Goal: Complete application form: Complete application form

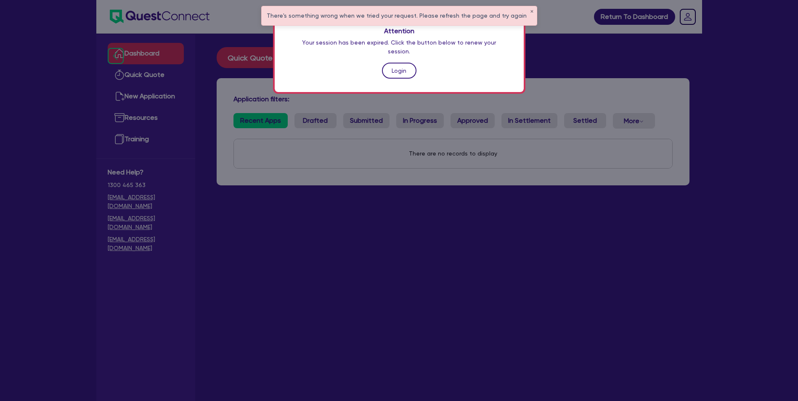
click at [401, 63] on link "Login" at bounding box center [399, 71] width 35 height 16
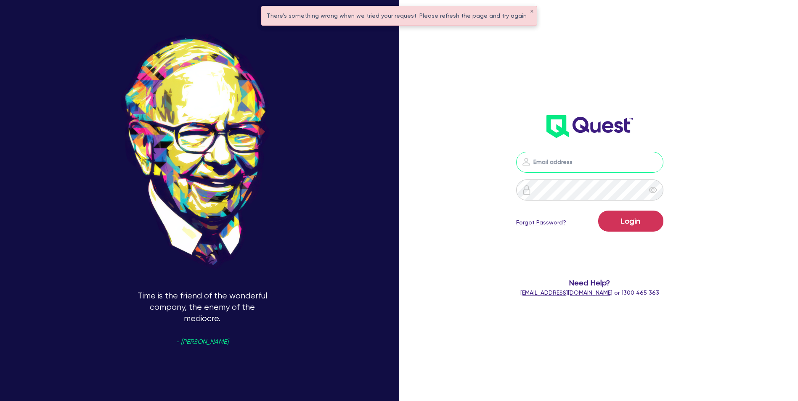
type input "[EMAIL_ADDRESS][DOMAIN_NAME]"
click at [639, 224] on button "Login" at bounding box center [630, 221] width 65 height 21
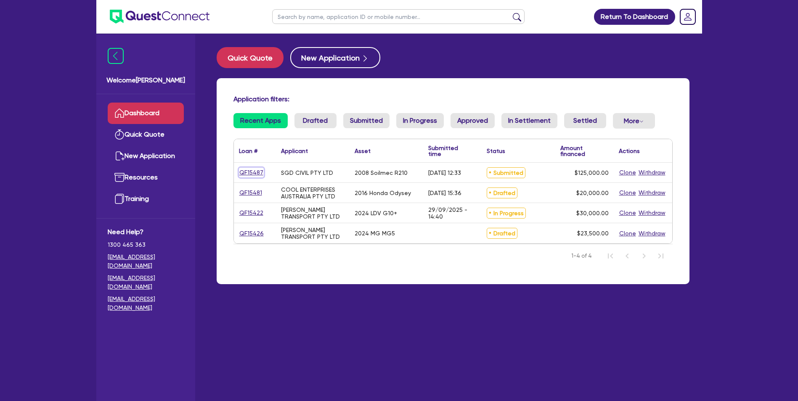
click at [254, 174] on link "QF15487" at bounding box center [251, 173] width 25 height 10
select select "Quest Finance - Own Book"
select select "PRIMARY_ASSETS"
select select "CONSTRUCTION_AND_EARTHMOVING_EQUIPMENT"
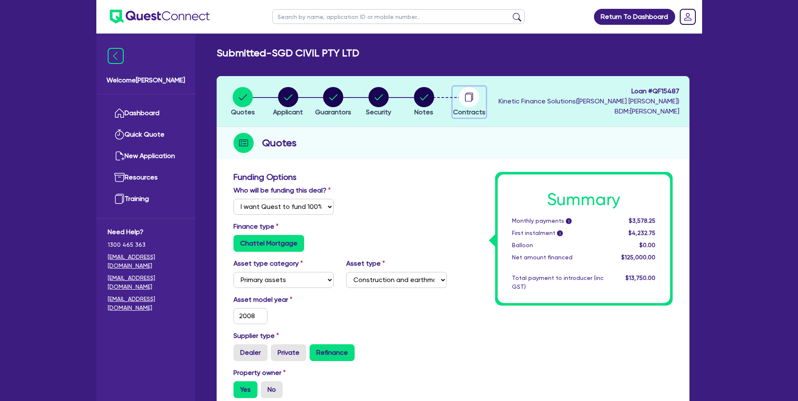
click at [470, 98] on circle "button" at bounding box center [469, 97] width 20 height 20
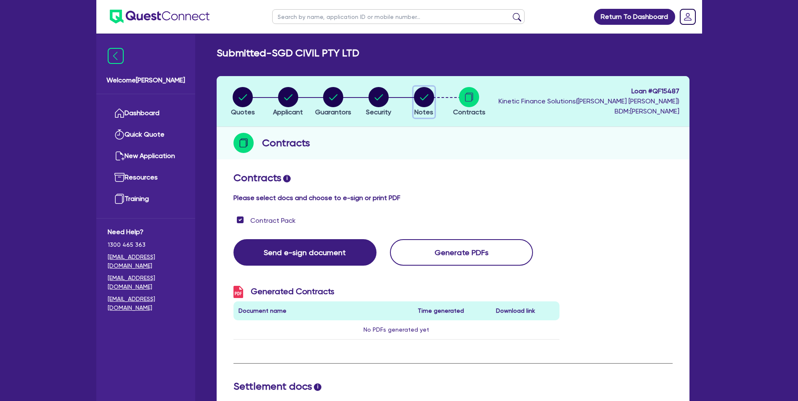
click at [424, 97] on circle "button" at bounding box center [424, 97] width 20 height 20
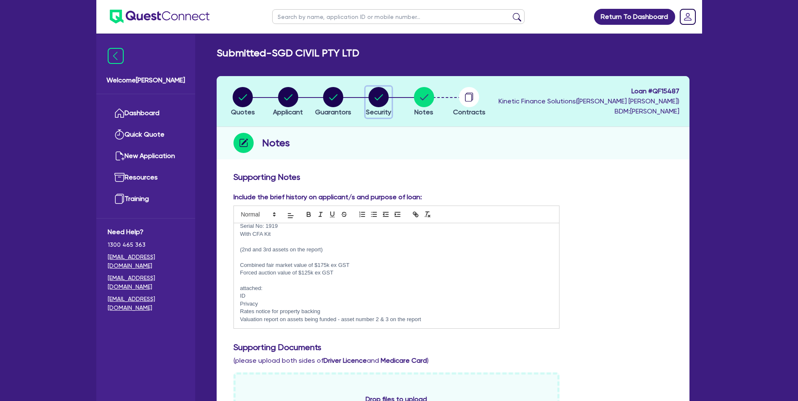
click at [382, 100] on circle "button" at bounding box center [379, 97] width 20 height 20
select select "PRIMARY_ASSETS"
select select "CONSTRUCTION_AND_EARTHMOVING_EQUIPMENT"
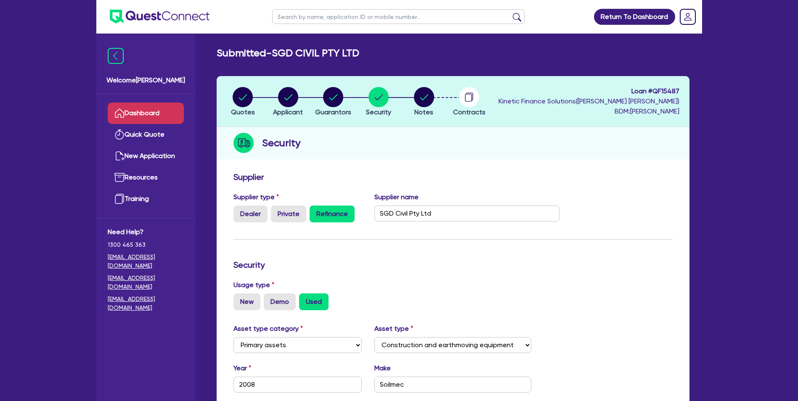
click at [148, 109] on link "Dashboard" at bounding box center [146, 113] width 76 height 21
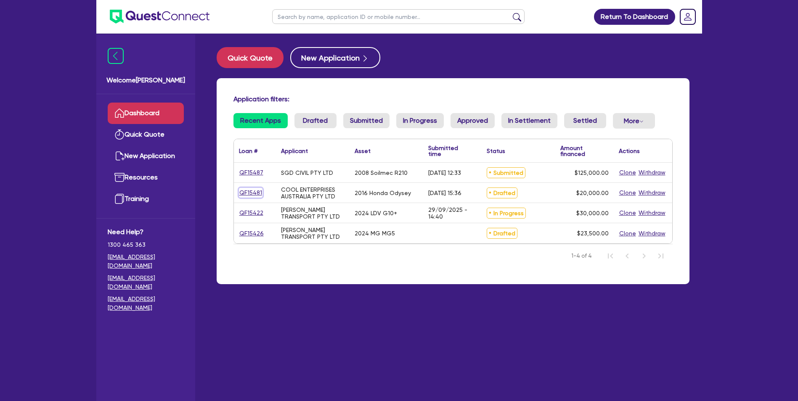
click at [250, 190] on link "QF15481" at bounding box center [251, 193] width 24 height 10
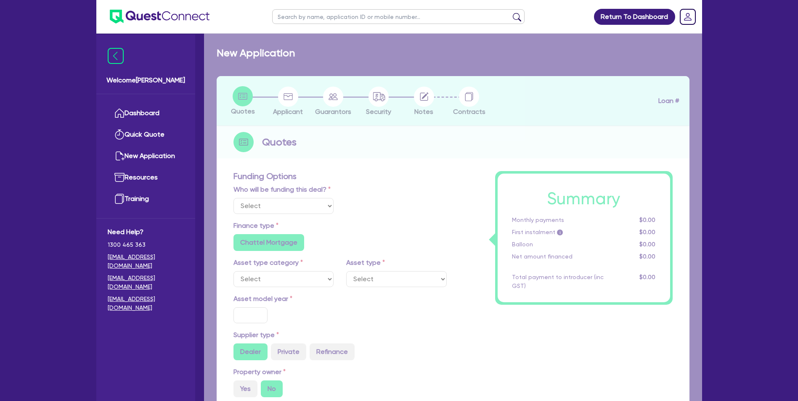
select select "Quest Finance - Own Book"
select select "CARS_AND_LIGHT_TRUCKS"
type input "2016"
type input "30,000"
type input "10,000"
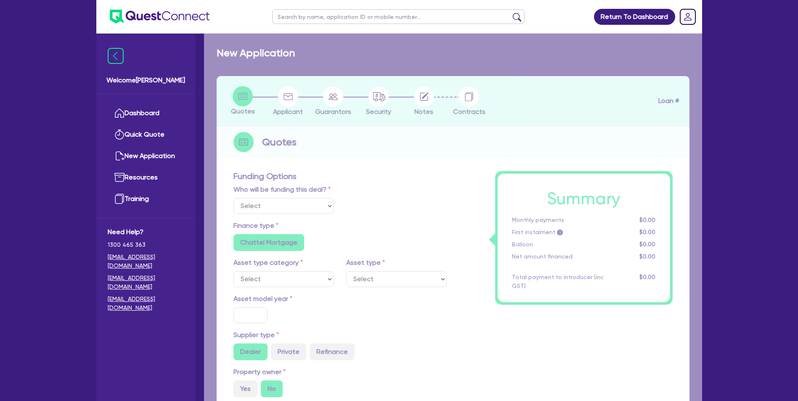
type input "10"
type input "2,000"
type input "12"
type input "1,000"
select select "PASSENGER_VEHICLES"
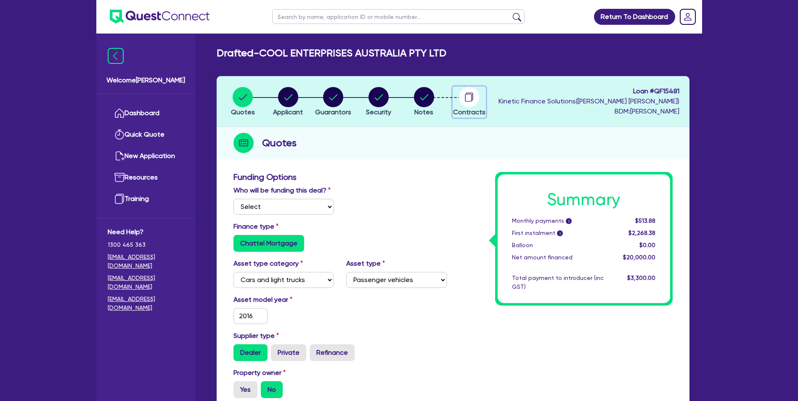
click at [467, 101] on circle "button" at bounding box center [469, 97] width 20 height 20
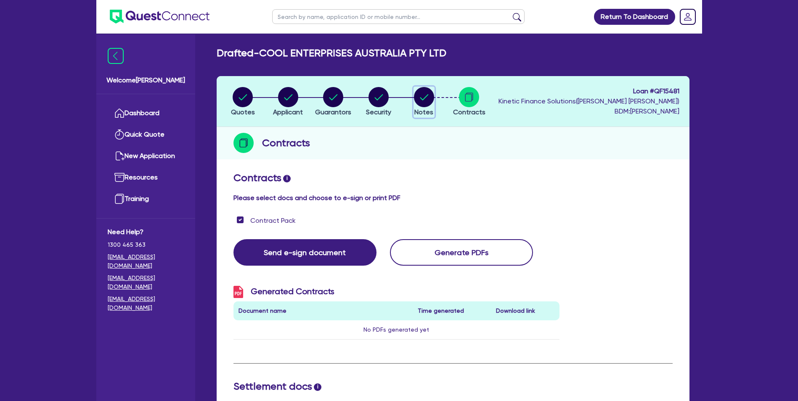
click at [424, 101] on icon "button" at bounding box center [424, 97] width 20 height 20
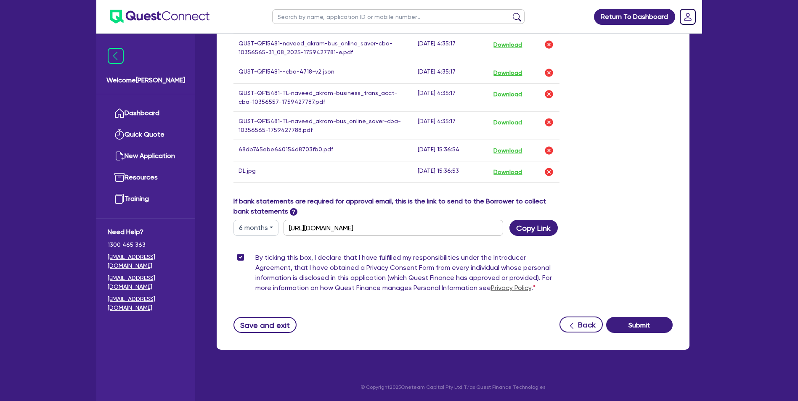
scroll to position [298, 0]
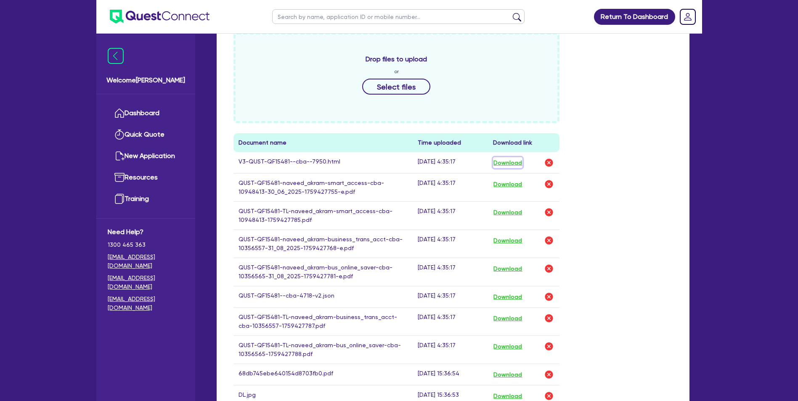
click at [513, 159] on button "Download" at bounding box center [507, 162] width 29 height 11
click at [676, 136] on div "Drop files to upload or Select files Document name Time uploaded Download link …" at bounding box center [453, 226] width 452 height 388
click at [149, 114] on link "Dashboard" at bounding box center [146, 113] width 76 height 21
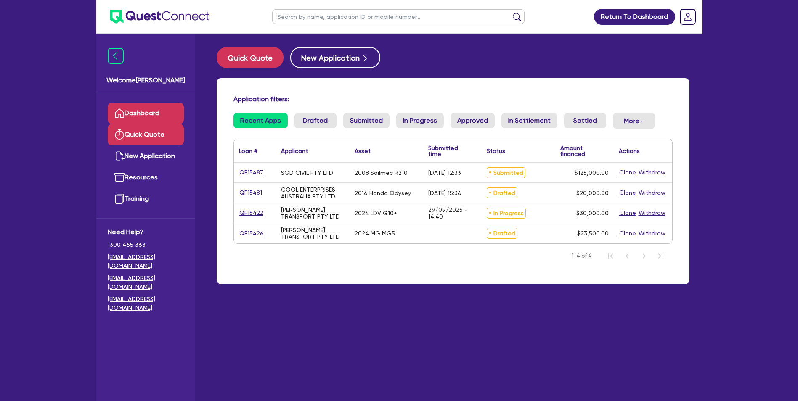
click at [149, 137] on link "Quick Quote" at bounding box center [146, 134] width 76 height 21
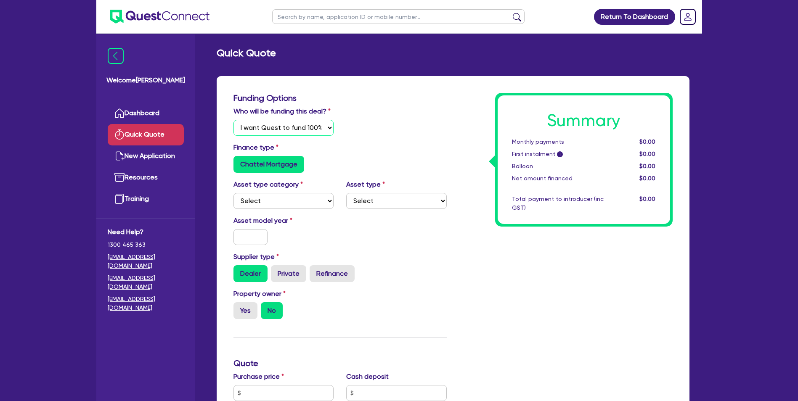
click at [278, 130] on select "Select I will fund 100% I will co-fund with Quest I want Quest to fund 100% Oth…" at bounding box center [284, 128] width 101 height 16
click at [234, 120] on select "Select I will fund 100% I will co-fund with Quest I want Quest to fund 100% Oth…" at bounding box center [284, 128] width 101 height 16
click at [283, 130] on select "Select I will fund 100% I will co-fund with Quest I want Quest to fund 100% Oth…" at bounding box center [284, 128] width 101 height 16
select select "Quest Finance - Own Book"
click at [234, 120] on select "Select I will fund 100% I will co-fund with Quest I want Quest to fund 100% Oth…" at bounding box center [284, 128] width 101 height 16
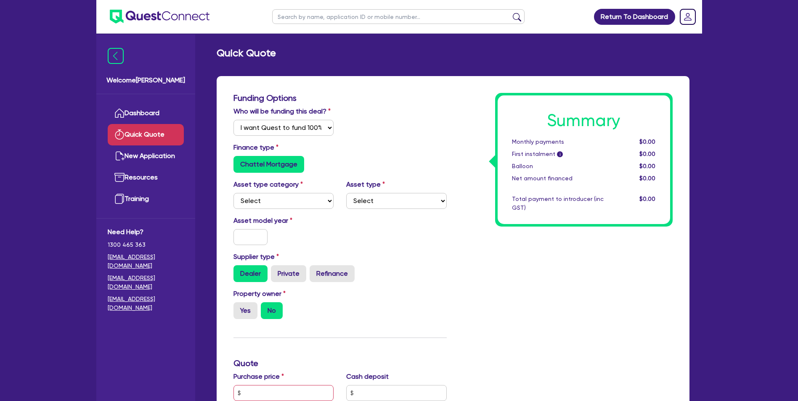
click at [373, 143] on div "Finance type Chattel Mortgage" at bounding box center [340, 158] width 226 height 30
click at [266, 201] on select "Select Cars and light trucks Primary assets Secondary assets Tertiary assets" at bounding box center [284, 201] width 101 height 16
select select "CARS_AND_LIGHT_TRUCKS"
click at [234, 193] on select "Select Cars and light trucks Primary assets Secondary assets Tertiary assets" at bounding box center [284, 201] width 101 height 16
click at [389, 207] on select "Select Passenger vehicles Vans and utes Light trucks up to 4.5 tonne" at bounding box center [396, 201] width 101 height 16
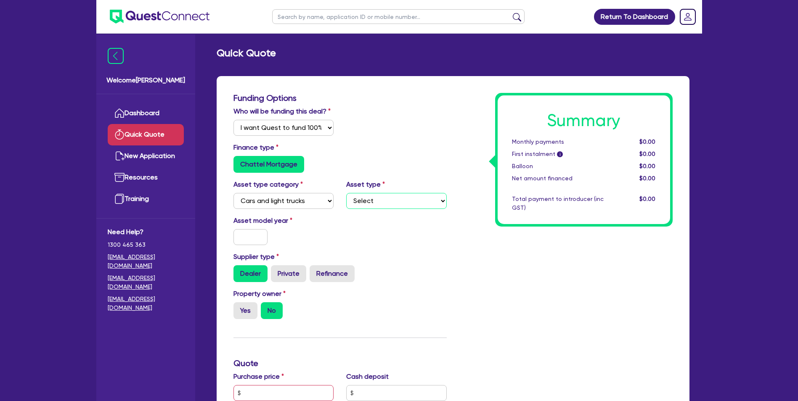
select select "PASSENGER_VEHICLES"
click at [346, 193] on select "Select Passenger vehicles Vans and utes Light trucks up to 4.5 tonne" at bounding box center [396, 201] width 101 height 16
click at [246, 240] on input "text" at bounding box center [251, 237] width 35 height 16
type input "2021"
click at [382, 248] on div "Asset model year [DATE]" at bounding box center [340, 234] width 226 height 36
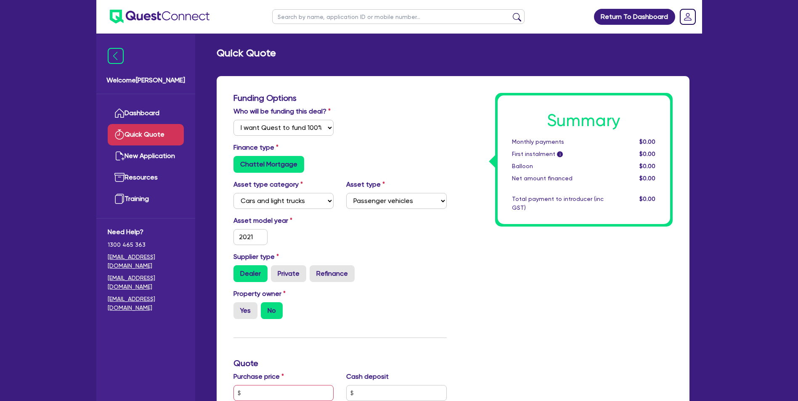
scroll to position [224, 0]
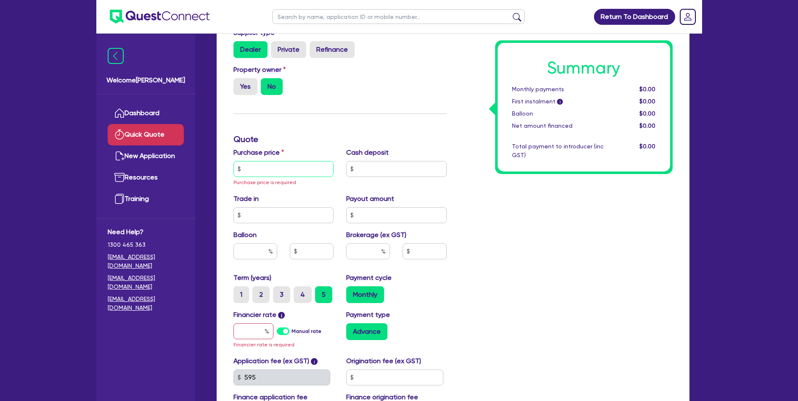
click at [282, 173] on input "text" at bounding box center [284, 169] width 101 height 16
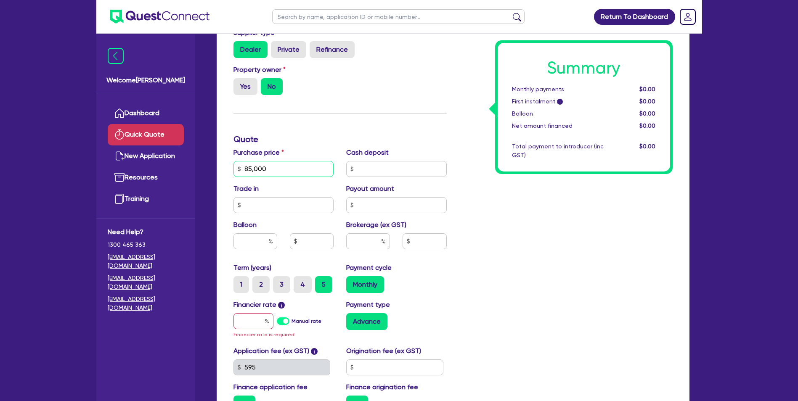
type input "85,000"
type input "17,000"
type input "10"
click at [250, 319] on input "text" at bounding box center [254, 322] width 40 height 16
type input "12"
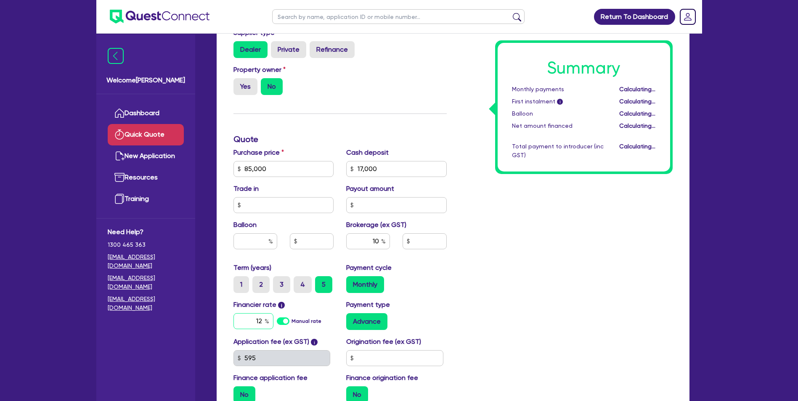
type input "6,800"
type input "1"
type input "6,800"
click at [441, 285] on div "Monthly" at bounding box center [396, 284] width 101 height 17
click at [262, 243] on input "text" at bounding box center [256, 242] width 44 height 16
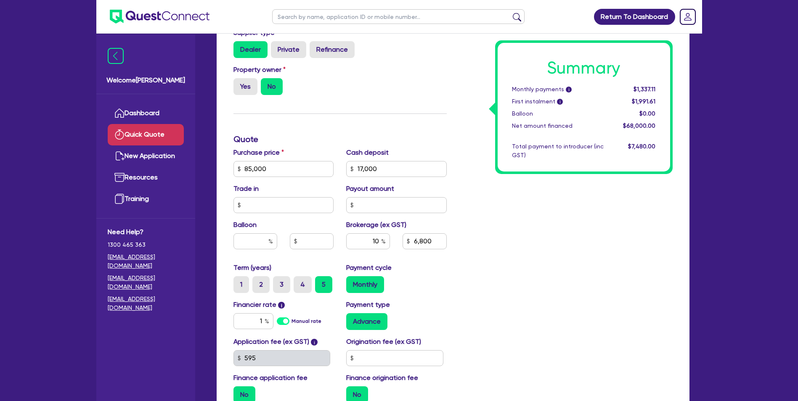
click at [554, 258] on div "Summary Monthly payments i $1,337.11 First instalment i $1,991.61 Balloon $0.00…" at bounding box center [566, 140] width 226 height 542
click at [255, 239] on input "text" at bounding box center [256, 242] width 44 height 16
type input "2"
type input "6,800"
type input "1,700"
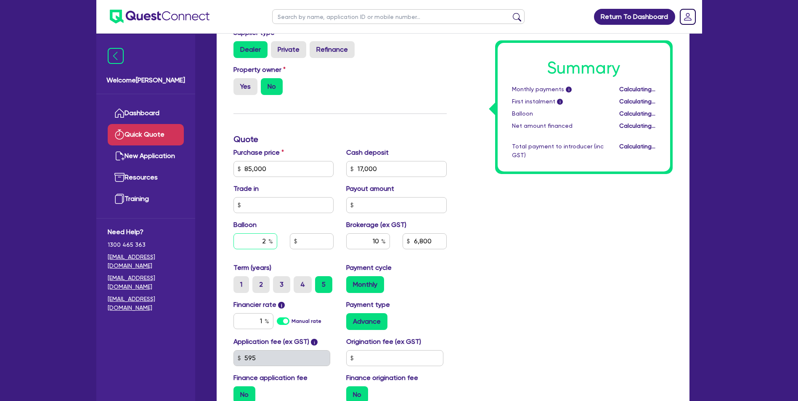
type input "6,800"
type input "20"
type input "1,700"
type input "6,800"
type input "20"
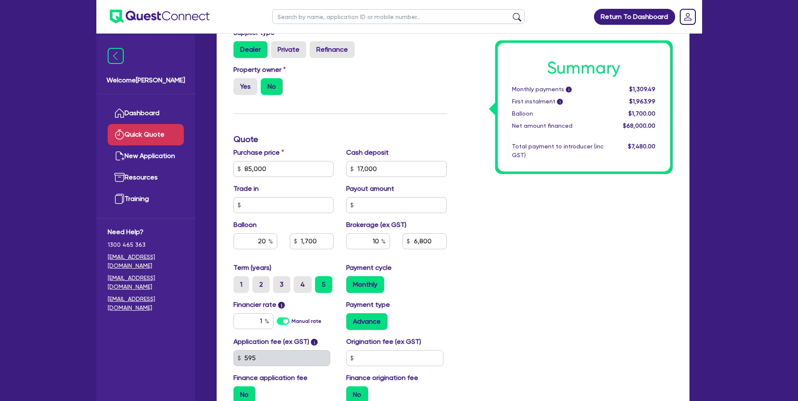
type input "1,700"
type input "6,800"
click at [489, 337] on div "Summary Monthly payments i $1,309.49 First instalment i $1,963.99 Balloon $1,70…" at bounding box center [566, 140] width 226 height 542
type input "17,000"
type input "6,800"
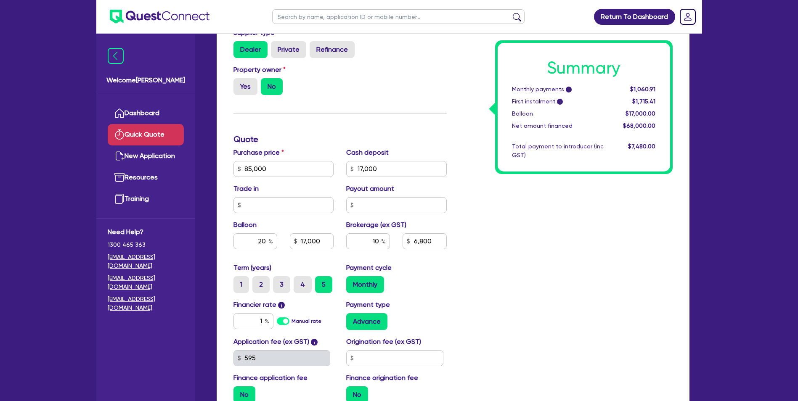
click at [541, 253] on div "Summary Monthly payments i $1,060.91 First instalment i $1,715.41 Balloon $17,0…" at bounding box center [566, 140] width 226 height 542
drag, startPoint x: 359, startPoint y: 240, endPoint x: 549, endPoint y: 250, distance: 189.6
click at [549, 250] on div "Funding Options Who will be funding this deal? Select I will fund 100% I will c…" at bounding box center [453, 140] width 452 height 542
type input "17,000"
type input "1"
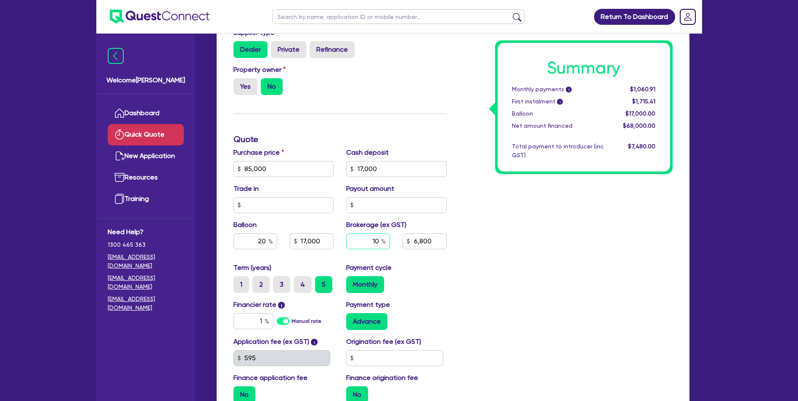
type input "6,800"
type input "17,000"
type input "12"
type input "6,800"
type input "12"
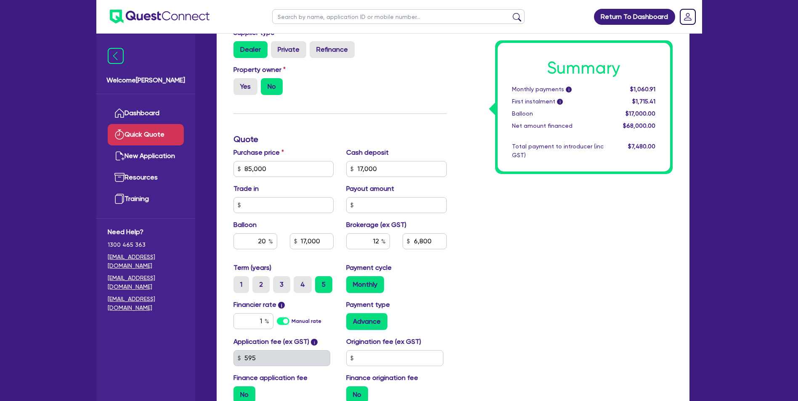
type input "17,000"
type input "6,800"
type input "17,000"
type input "8,160"
click at [553, 251] on div "Summary Monthly payments i $1,086.46 First instalment i $1,740.96 Balloon $17,0…" at bounding box center [566, 140] width 226 height 542
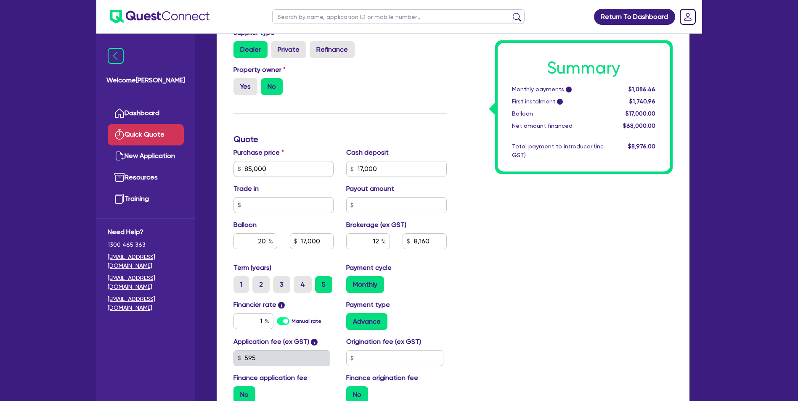
click at [553, 251] on div "Summary Monthly payments i $1,086.46 First instalment i $1,740.96 Balloon $17,0…" at bounding box center [566, 140] width 226 height 542
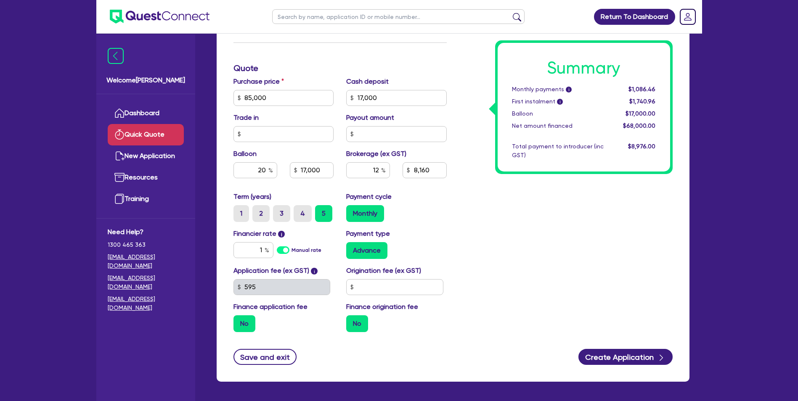
scroll to position [327, 0]
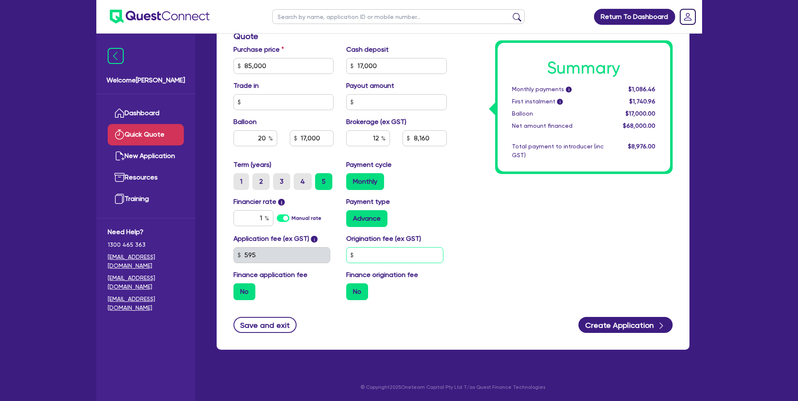
click at [410, 258] on input "text" at bounding box center [394, 255] width 97 height 16
type input "17,000"
type input "8,160"
type input "17,000"
type input "8,160"
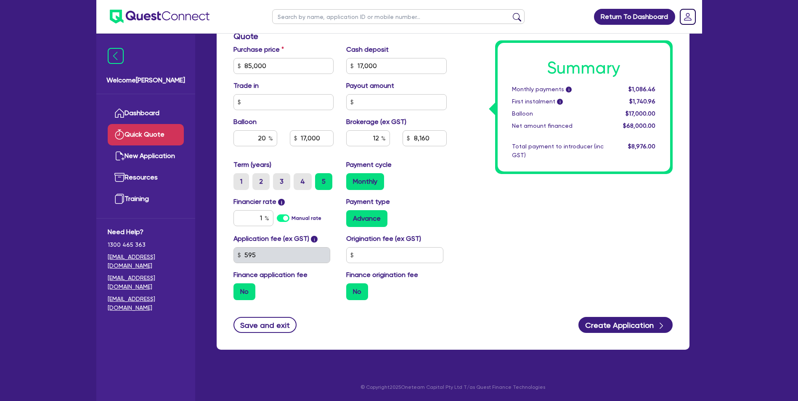
click at [424, 229] on div "Financier rate i 1 Manual rate Payment type Advance" at bounding box center [340, 215] width 226 height 37
click at [417, 258] on input "text" at bounding box center [394, 255] width 97 height 16
type input "17,000"
type input "8,160"
type input "9"
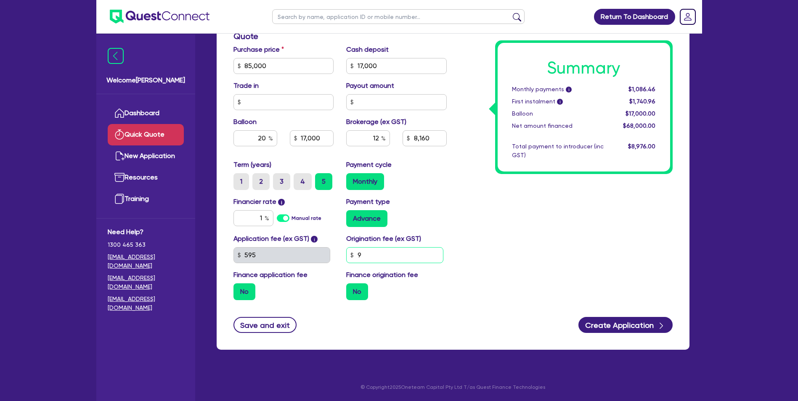
type input "17,000"
type input "8,160"
type input "99"
type input "17,000"
type input "8,160"
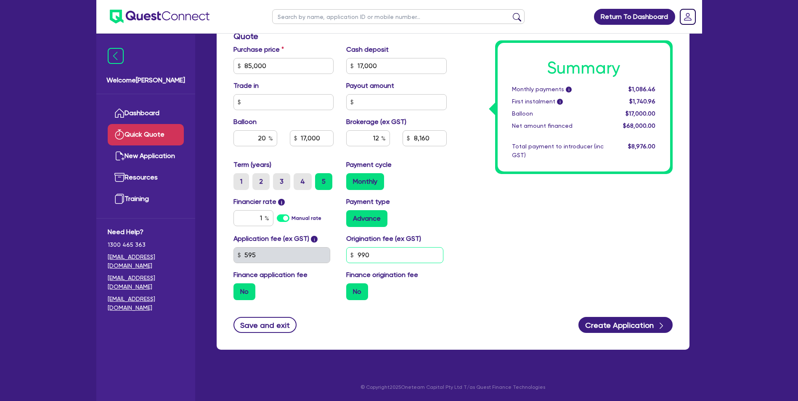
type input "990"
type input "17,000"
type input "8,160"
click at [502, 264] on div "Summary Monthly payments i $1,086.46 First instalment i $1,740.96 Balloon $17,0…" at bounding box center [566, 37] width 226 height 542
type input "17,000"
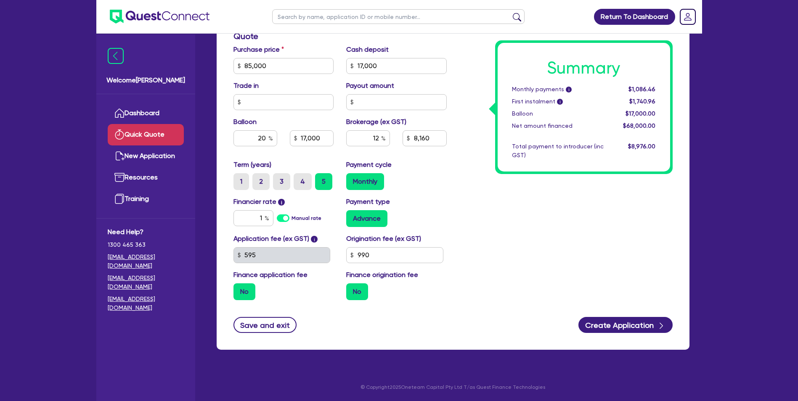
type input "8,160"
drag, startPoint x: 351, startPoint y: 274, endPoint x: 404, endPoint y: 273, distance: 53.0
click at [404, 273] on label "Finance origination fee" at bounding box center [382, 275] width 72 height 10
click at [318, 273] on div "Finance application fee No" at bounding box center [283, 285] width 113 height 30
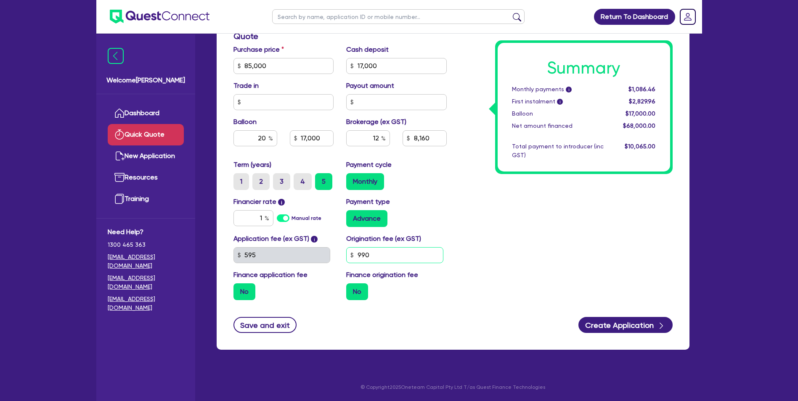
click at [323, 255] on div "Application fee (ex GST) i 595 Origination fee (ex GST) 990 Finance application…" at bounding box center [340, 270] width 226 height 73
click at [558, 277] on div "Summary Monthly payments i $1,086.46 First instalment i $2,829.96 Balloon $17,0…" at bounding box center [566, 37] width 226 height 542
click at [541, 246] on div "Summary Monthly payments i $1,086.46 First instalment i $2,829.96 Balloon $17,0…" at bounding box center [566, 37] width 226 height 542
click at [616, 324] on button "Create Application" at bounding box center [626, 325] width 94 height 16
type input "17,000"
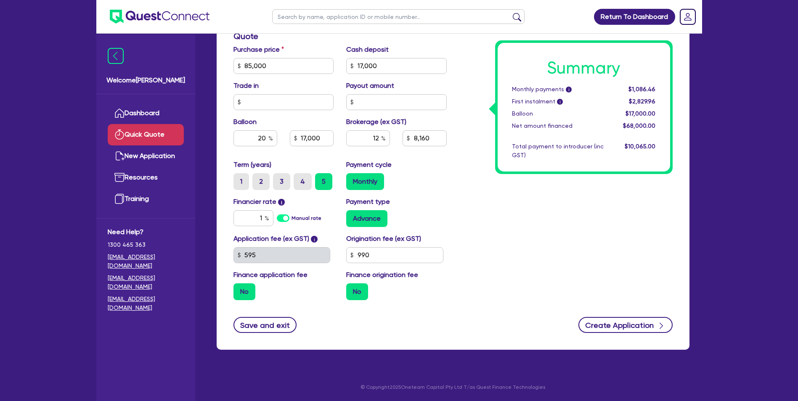
type input "8,160"
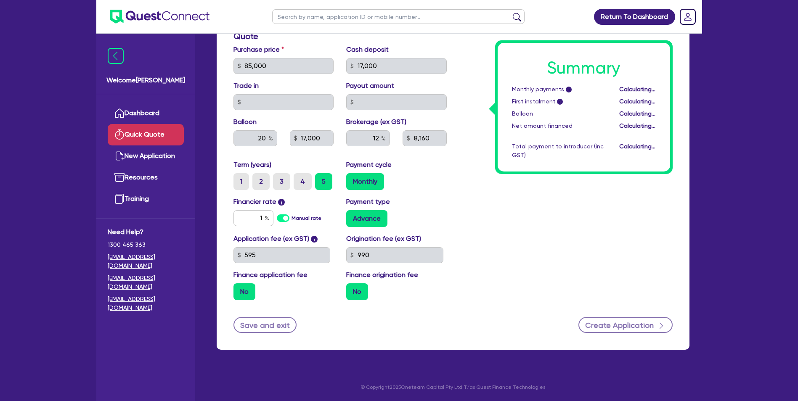
type input "17,000"
type input "8,160"
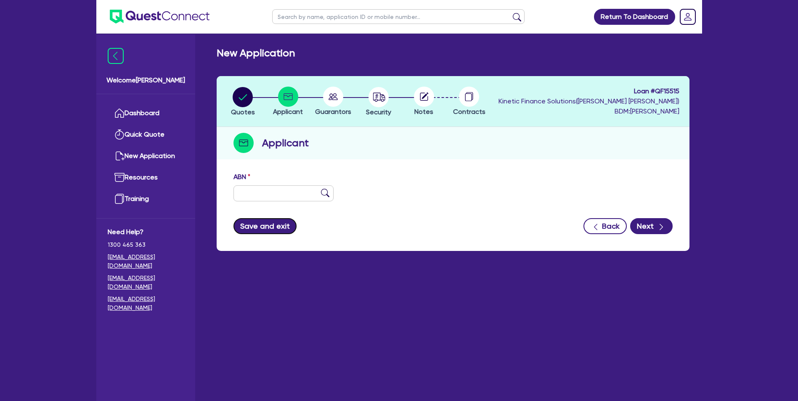
click at [272, 219] on button "Save and exit" at bounding box center [266, 226] width 64 height 16
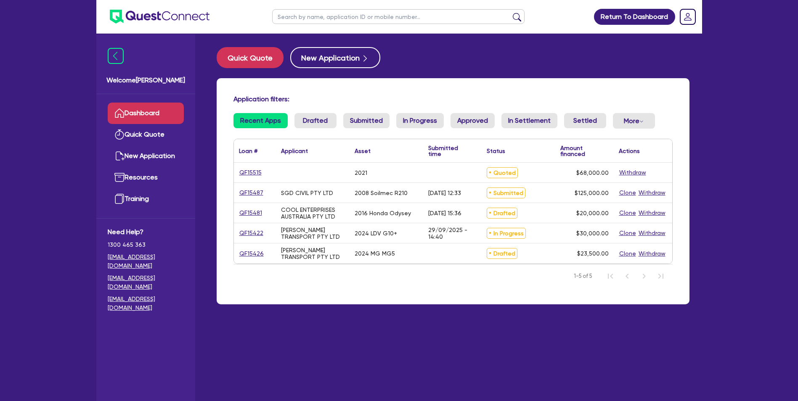
click at [471, 170] on div at bounding box center [452, 173] width 58 height 20
click at [254, 171] on link "QF15515" at bounding box center [250, 173] width 23 height 10
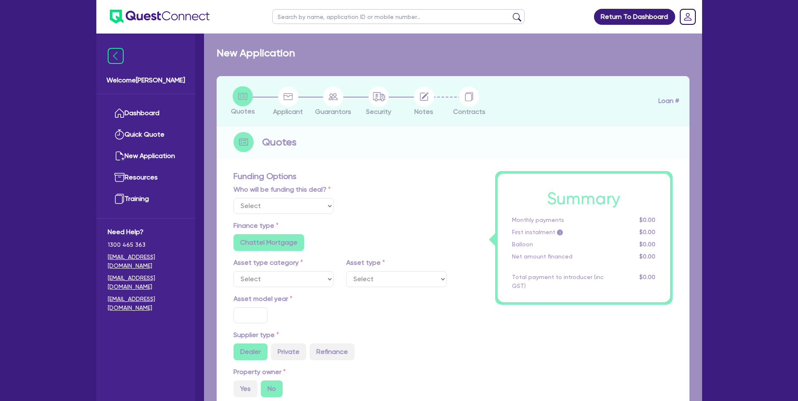
select select "Quest Finance - Own Book"
select select "CARS_AND_LIGHT_TRUCKS"
type input "2021"
type input "85,000"
type input "17,000"
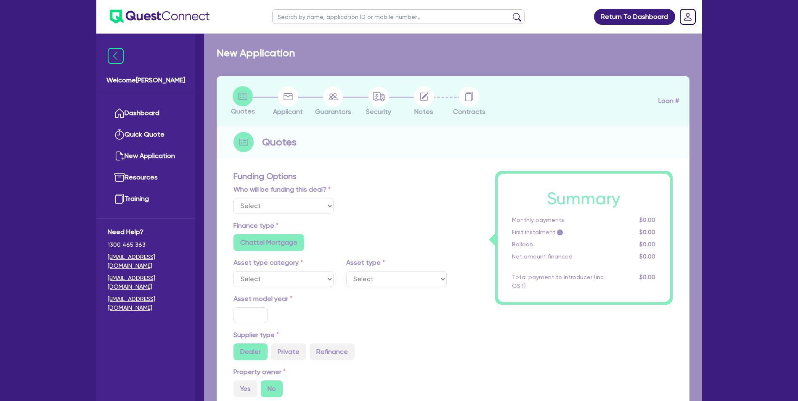
type input "20"
type input "17,000"
type input "12"
type input "8,160"
type input "1"
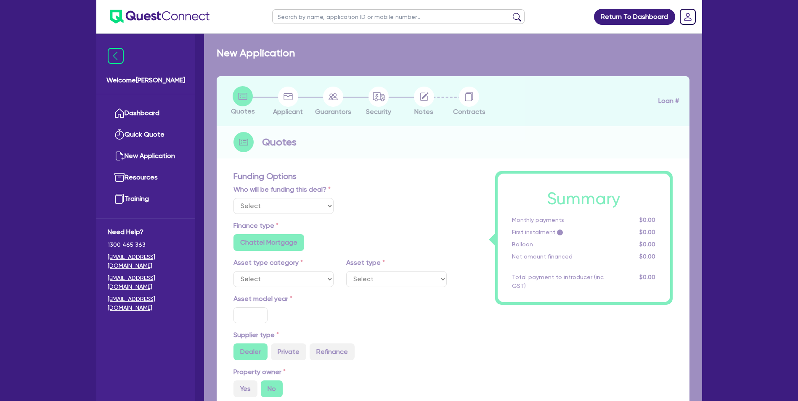
type input "990"
select select "PASSENGER_VEHICLES"
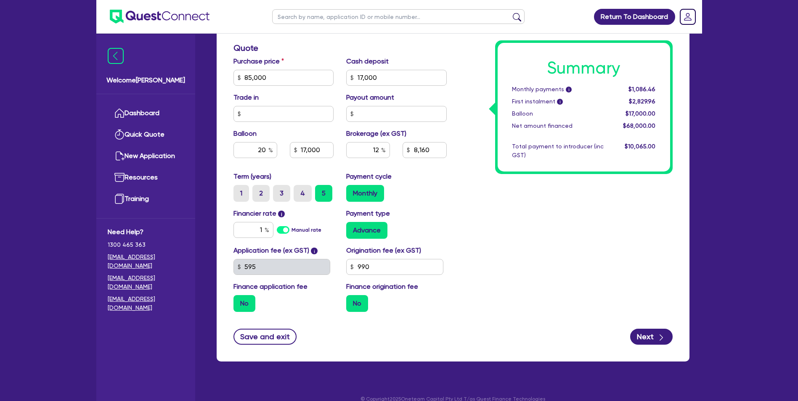
scroll to position [407, 0]
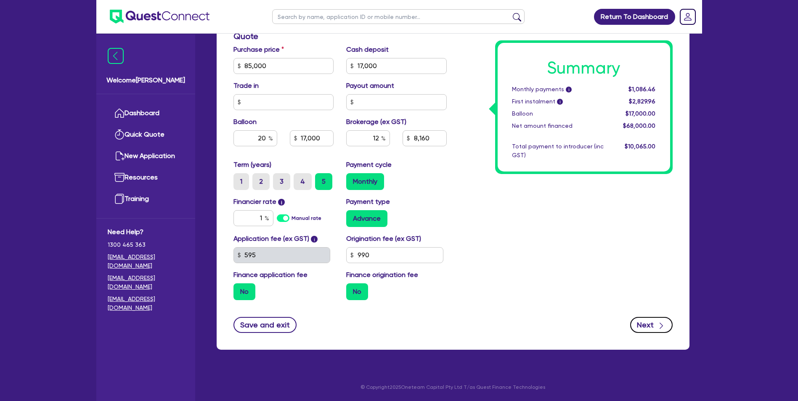
click at [653, 327] on button "Next" at bounding box center [651, 325] width 43 height 16
type input "85,000"
type input "17,000"
type input "8,160"
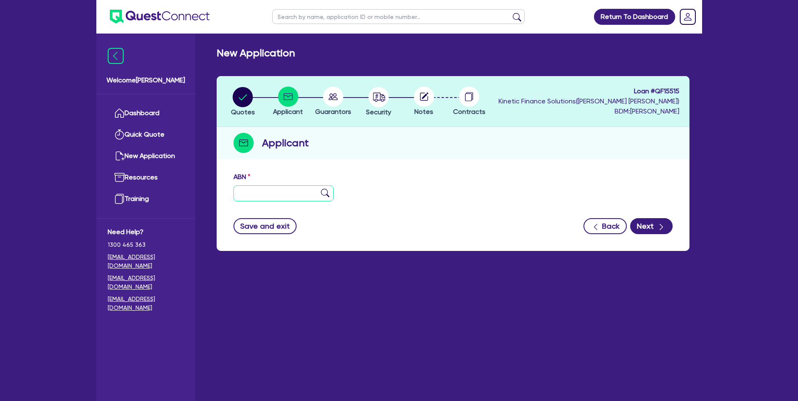
click at [283, 191] on input "text" at bounding box center [284, 194] width 101 height 16
paste input "40 676 332 531"
type input "40 676 332 531"
click at [326, 194] on img at bounding box center [325, 193] width 8 height 8
type input "JIAATAF GROUP PTY LTD"
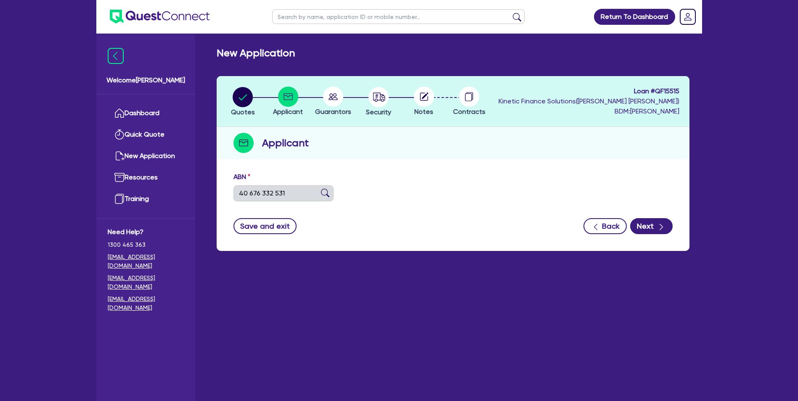
select select "COMPANY"
type input "[DATE]"
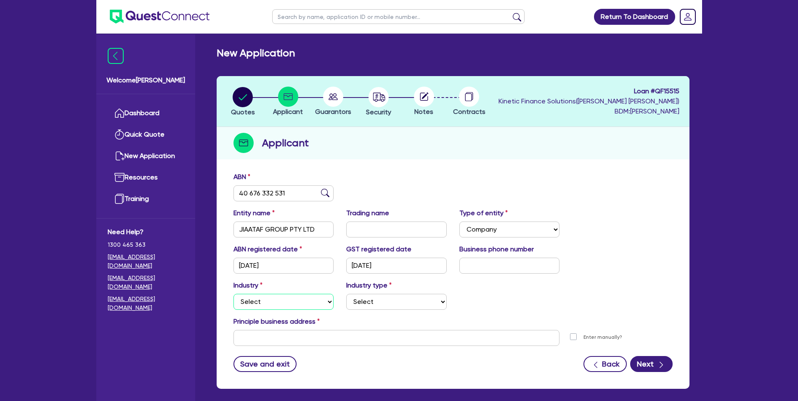
click at [295, 303] on select "Select Accomodation & Food Services Administrative & Support Services Agricultu…" at bounding box center [284, 302] width 101 height 16
select select "BUILDING_CONSTRUCTION"
click at [234, 294] on select "Select Accomodation & Food Services Administrative & Support Services Agricultu…" at bounding box center [284, 302] width 101 height 16
click at [406, 154] on div "Applicant" at bounding box center [453, 143] width 473 height 32
click at [331, 335] on input "text" at bounding box center [397, 338] width 327 height 16
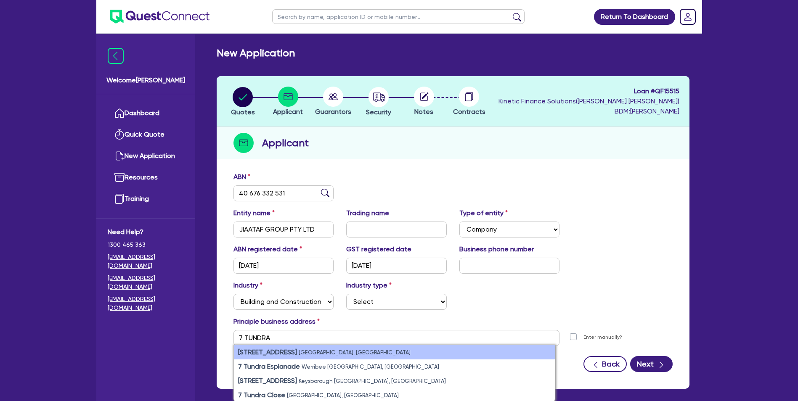
click at [324, 357] on li "[STREET_ADDRESS]" at bounding box center [394, 353] width 321 height 14
type input "[STREET_ADDRESS]"
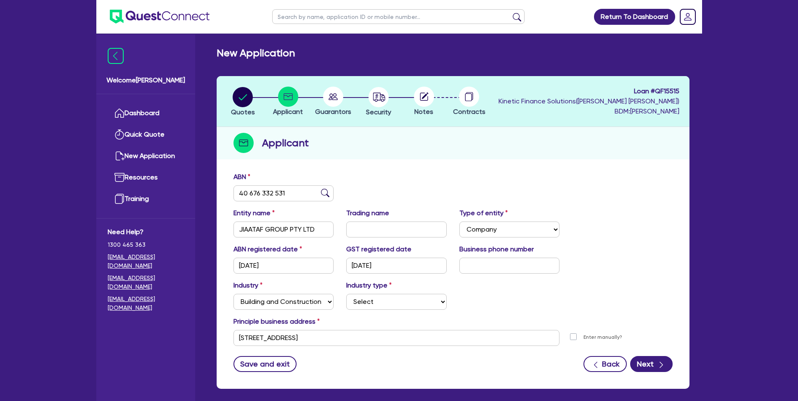
click at [511, 317] on div "Principle business address" at bounding box center [453, 323] width 452 height 13
click at [510, 267] on input "text" at bounding box center [510, 266] width 101 height 16
paste input "04 7832 5656"
type input "04 7832 5656"
click at [606, 224] on div "Entity name JIAATAF GROUP PTY LTD Trading name Type of entity Select Sole Trade…" at bounding box center [453, 226] width 452 height 36
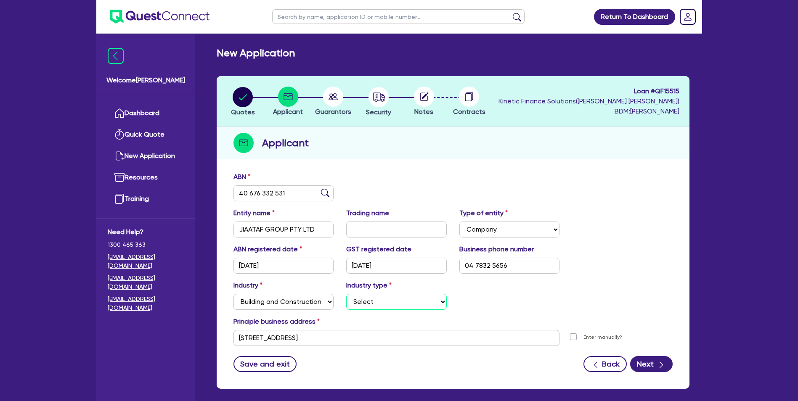
click at [371, 298] on select "Select Trades People Providing Services Direct to Consumers Trades People Provi…" at bounding box center [396, 302] width 101 height 16
select select "TRADES_SERVICES_BUSINESSES_GOVERNMENT"
click at [346, 294] on select "Select Trades People Providing Services Direct to Consumers Trades People Provi…" at bounding box center [396, 302] width 101 height 16
click at [655, 363] on button "Next" at bounding box center [651, 364] width 43 height 16
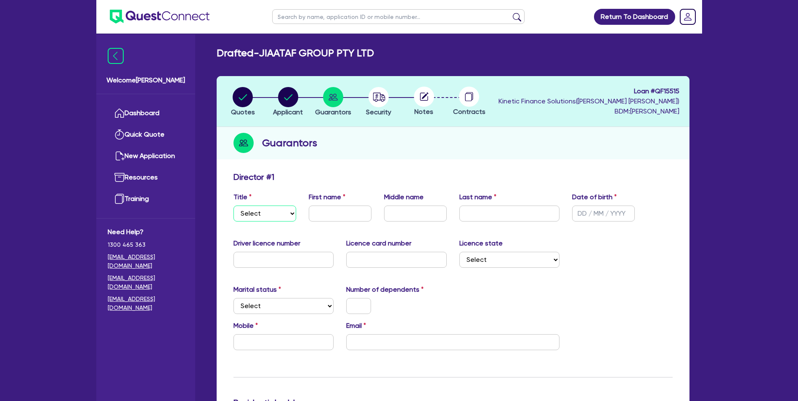
click at [266, 210] on select "Select Mr Mrs Ms Miss Dr" at bounding box center [265, 214] width 63 height 16
select select "MS"
click at [234, 206] on select "Select Mr Mrs Ms Miss Dr" at bounding box center [265, 214] width 63 height 16
click at [341, 204] on div "First name" at bounding box center [340, 206] width 75 height 29
click at [336, 224] on div "Title Select Mr Mrs Ms Miss Dr First name Middle name Last name Date of birth" at bounding box center [453, 210] width 452 height 36
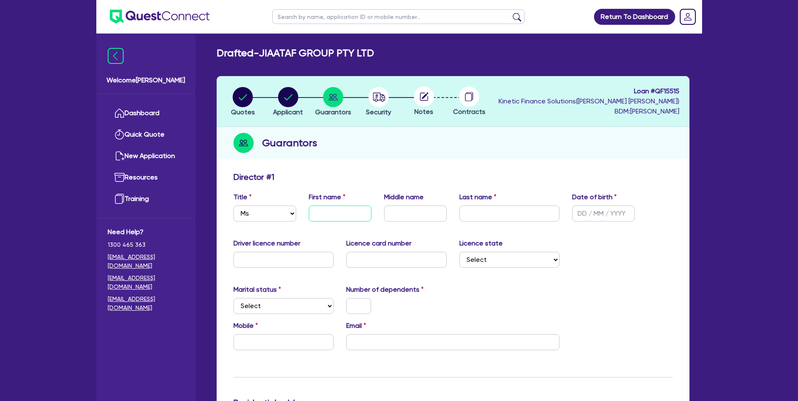
click at [344, 211] on input "text" at bounding box center [340, 214] width 63 height 16
click at [351, 216] on input "text" at bounding box center [340, 214] width 63 height 16
type input "[PERSON_NAME]"
click at [582, 211] on input "text" at bounding box center [603, 214] width 63 height 16
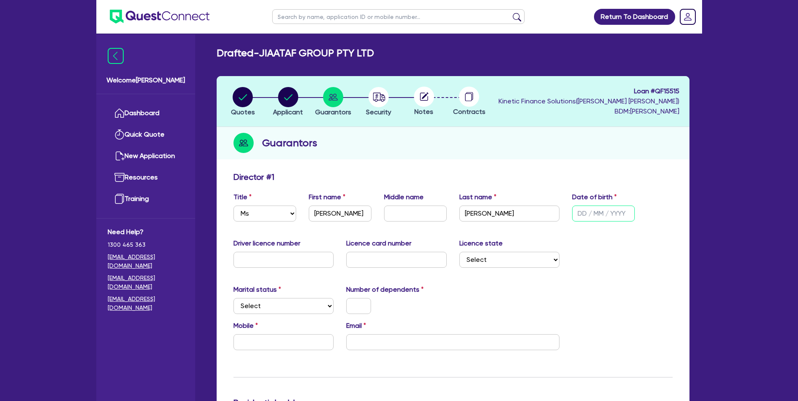
paste input "[DATE]"
type input "[DATE]"
click at [518, 246] on div "Licence state Select [GEOGRAPHIC_DATA] [GEOGRAPHIC_DATA] [GEOGRAPHIC_DATA] [GEO…" at bounding box center [509, 253] width 113 height 29
click at [302, 255] on input "text" at bounding box center [284, 260] width 101 height 16
click at [300, 256] on input "text" at bounding box center [284, 260] width 101 height 16
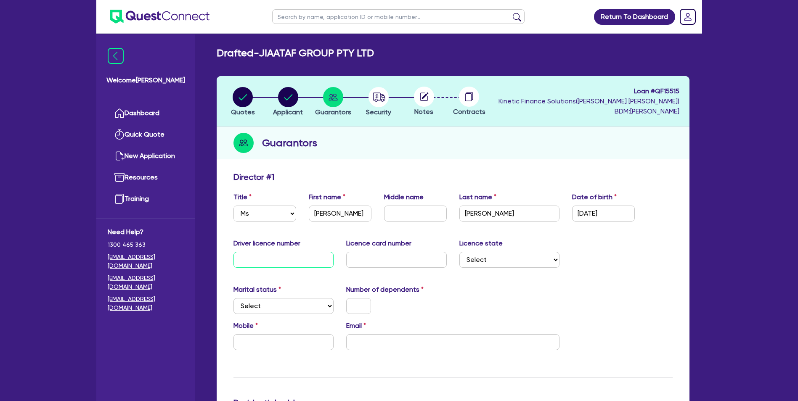
paste input "14646515"
type input "14646515"
click at [411, 263] on input "text" at bounding box center [396, 260] width 101 height 16
paste input "2058069138"
type input "2058069138"
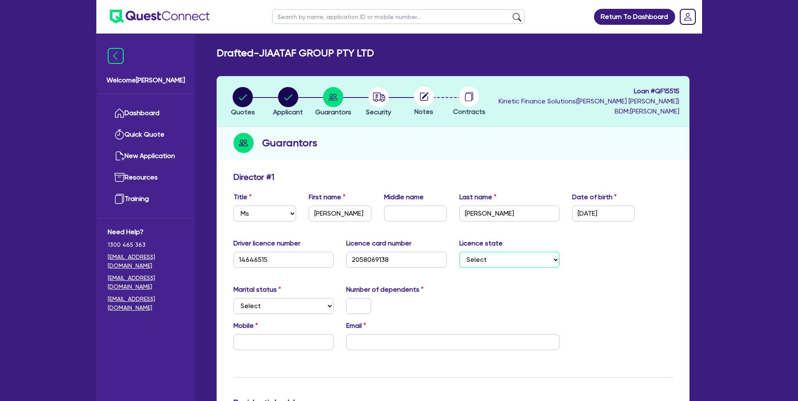
click at [503, 255] on select "Select [GEOGRAPHIC_DATA] [GEOGRAPHIC_DATA] [GEOGRAPHIC_DATA] [GEOGRAPHIC_DATA] …" at bounding box center [510, 260] width 101 height 16
click at [460, 252] on select "Select [GEOGRAPHIC_DATA] [GEOGRAPHIC_DATA] [GEOGRAPHIC_DATA] [GEOGRAPHIC_DATA] …" at bounding box center [510, 260] width 101 height 16
click at [494, 288] on div "Marital status Select [DEMOGRAPHIC_DATA] Married De Facto / Partner Number of d…" at bounding box center [453, 303] width 452 height 36
click at [501, 269] on div "Driver licence number [DRIVERS_LICENSE_NUMBER] Licence card number [DRIVERS_LIC…" at bounding box center [453, 257] width 452 height 36
click at [500, 260] on select "Select [GEOGRAPHIC_DATA] [GEOGRAPHIC_DATA] [GEOGRAPHIC_DATA] [GEOGRAPHIC_DATA] …" at bounding box center [510, 260] width 101 height 16
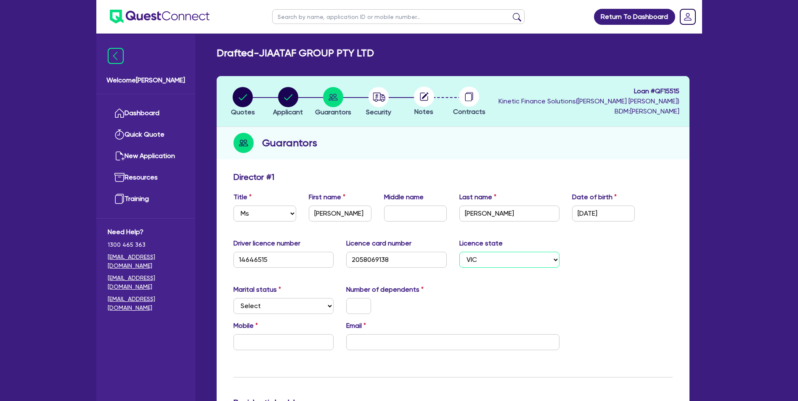
select select "[GEOGRAPHIC_DATA]"
click at [460, 252] on select "Select [GEOGRAPHIC_DATA] [GEOGRAPHIC_DATA] [GEOGRAPHIC_DATA] [GEOGRAPHIC_DATA] …" at bounding box center [510, 260] width 101 height 16
click at [255, 311] on select "Select Single Married De Facto / Partner" at bounding box center [284, 306] width 101 height 16
select select "SINGLE"
click at [234, 298] on select "Select Single Married De Facto / Partner" at bounding box center [284, 306] width 101 height 16
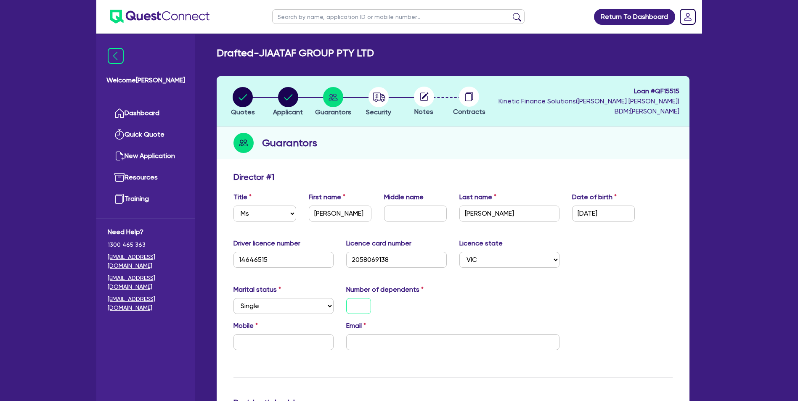
click at [365, 306] on input "text" at bounding box center [358, 306] width 25 height 16
click at [442, 346] on input "email" at bounding box center [452, 343] width 213 height 16
paste input "[PERSON_NAME][EMAIL_ADDRESS][DOMAIN_NAME]"
type input "0"
type input "[PERSON_NAME][EMAIL_ADDRESS][DOMAIN_NAME]"
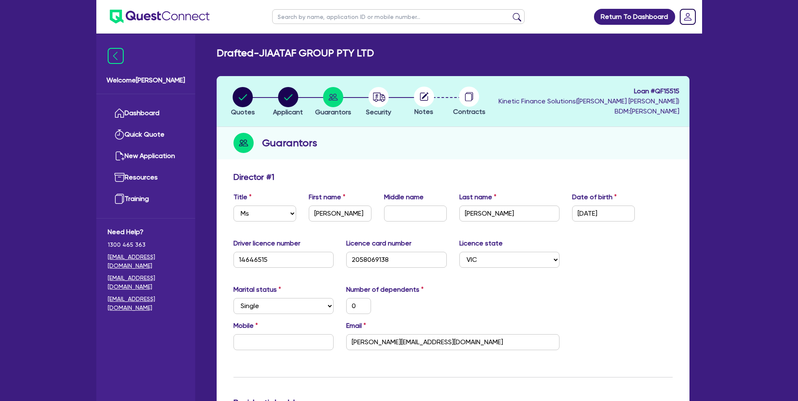
click at [578, 300] on div "Marital status Select [DEMOGRAPHIC_DATA] Married De Facto / Partner Number of d…" at bounding box center [453, 303] width 452 height 36
click at [250, 344] on input "text" at bounding box center [284, 343] width 101 height 16
paste input "0478 325 656"
type input "0"
type input "0478 325 656"
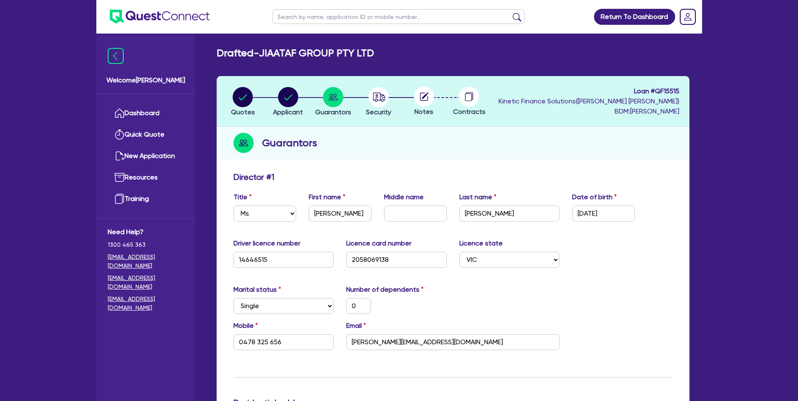
click at [519, 308] on div "Marital status Select [DEMOGRAPHIC_DATA] Married De Facto / Partner Number of d…" at bounding box center [453, 303] width 452 height 36
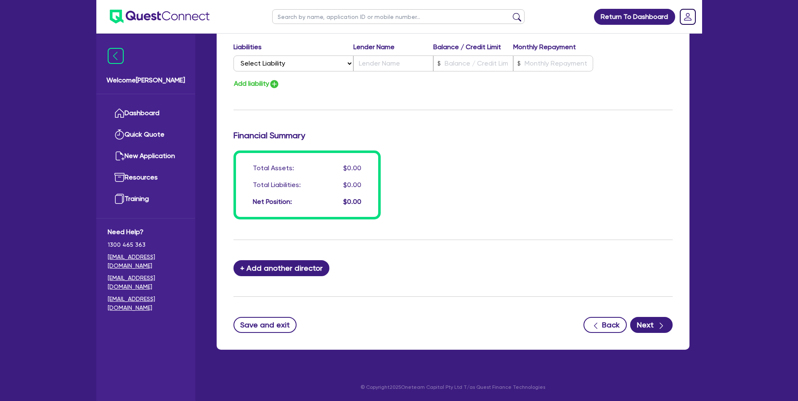
scroll to position [351, 0]
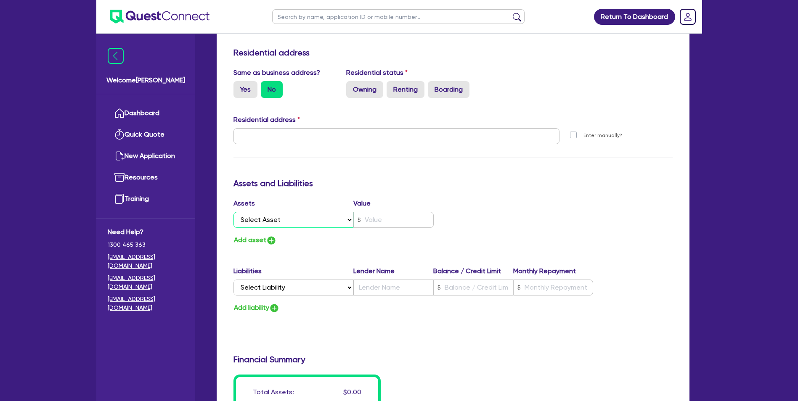
click at [321, 222] on select "Select Asset Cash Property Investment property Vehicle Truck Trailer Equipment …" at bounding box center [294, 220] width 120 height 16
select select "CASH"
click at [234, 212] on select "Select Asset Cash Property Investment property Vehicle Truck Trailer Equipment …" at bounding box center [294, 220] width 120 height 16
type input "0"
type input "0478 325 656"
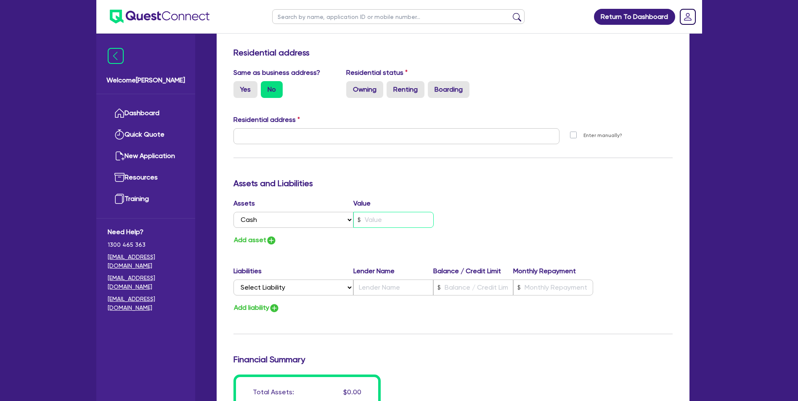
click at [398, 217] on input "text" at bounding box center [394, 220] width 80 height 16
type input "0"
type input "0478 325 656"
type input "2"
type input "0"
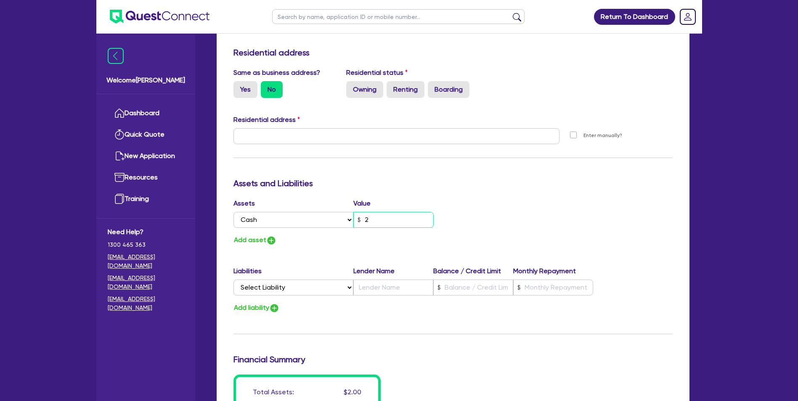
type input "0478 325 656"
type input "20"
type input "0"
type input "0478 325 656"
type input "200"
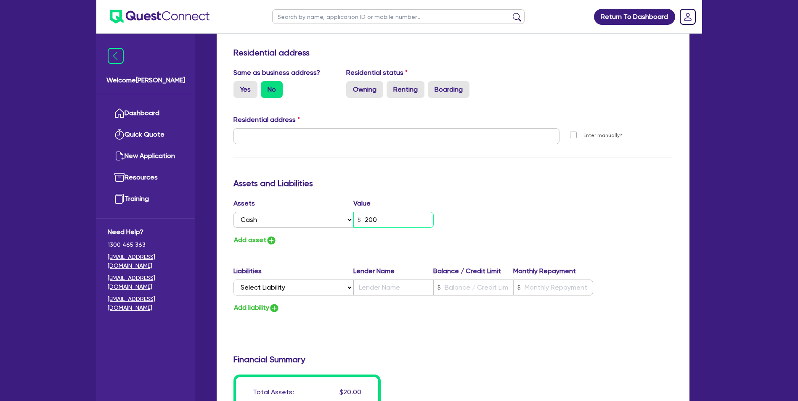
type input "0"
type input "0478 325 656"
type input "2,000"
type input "0"
type input "0478 325 656"
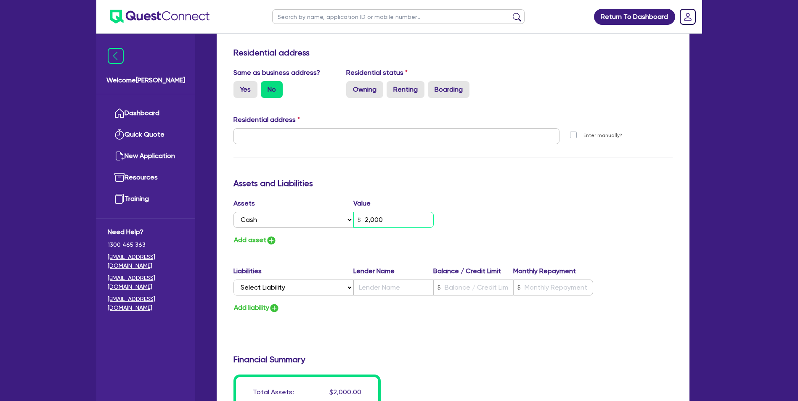
type input "20,000"
type input "0"
type input "0478 325 656"
type input "200,000"
click at [447, 196] on div "Update residential status for Director #1 Boarding is only acceptable when the …" at bounding box center [453, 133] width 439 height 622
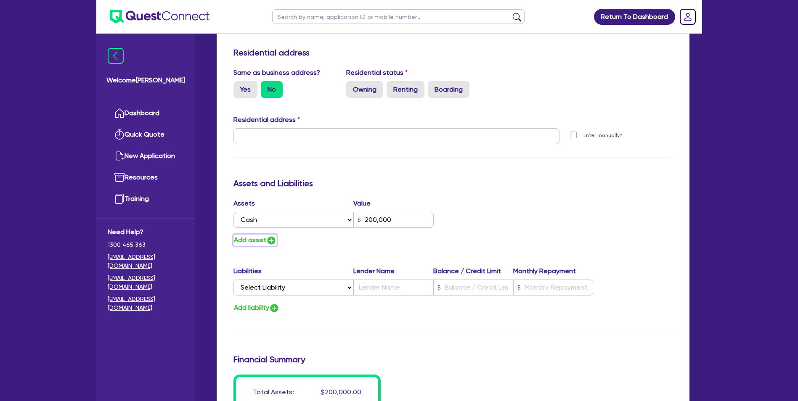
click at [263, 238] on button "Add asset" at bounding box center [255, 240] width 43 height 11
type input "0"
type input "0478 325 656"
type input "200,000"
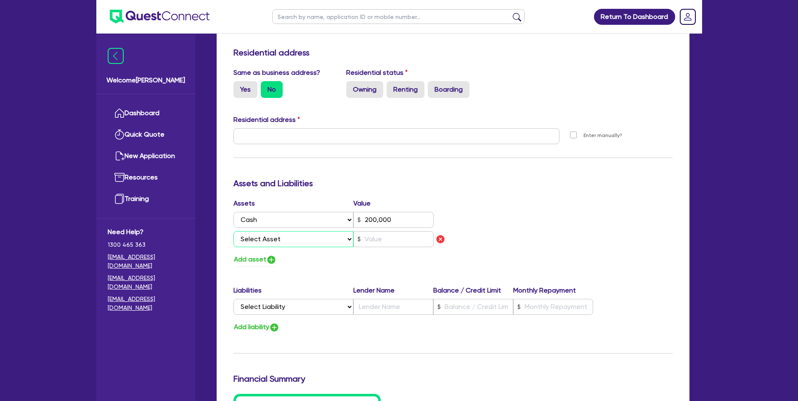
click at [271, 238] on select "Select Asset Cash Property Investment property Vehicle Truck Trailer Equipment …" at bounding box center [294, 239] width 120 height 16
select select "VEHICLE"
click at [234, 231] on select "Select Asset Cash Property Investment property Vehicle Truck Trailer Equipment …" at bounding box center [294, 239] width 120 height 16
type input "0"
type input "0478 325 656"
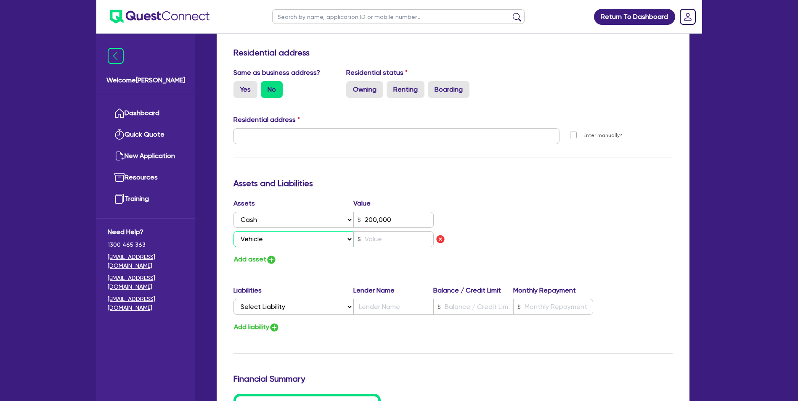
type input "200,000"
click at [373, 242] on input "text" at bounding box center [394, 239] width 80 height 16
click at [378, 242] on input "text" at bounding box center [394, 239] width 80 height 16
type input "0"
type input "0478 325 656"
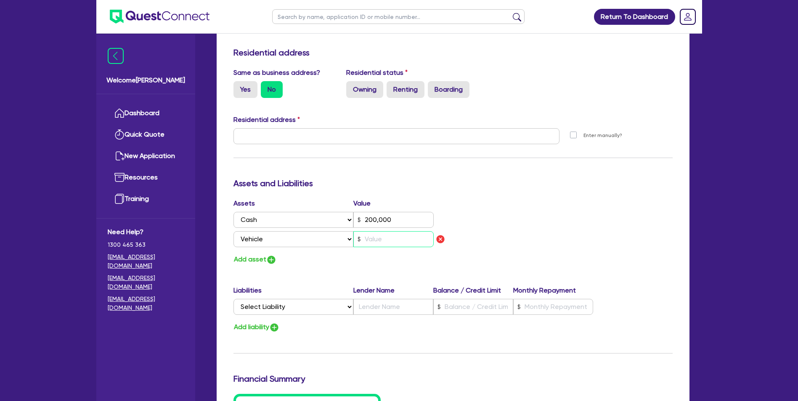
type input "200,000"
type input "3"
type input "0"
type input "0478 325 656"
type input "200,000"
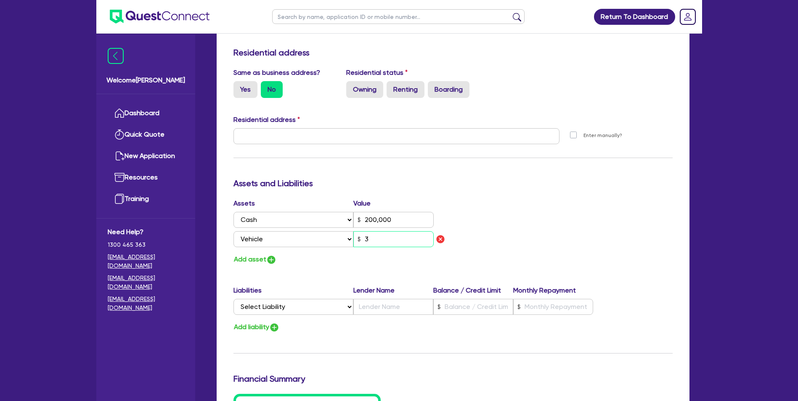
type input "35"
type input "0"
type input "0478 325 656"
type input "200,000"
type input "350"
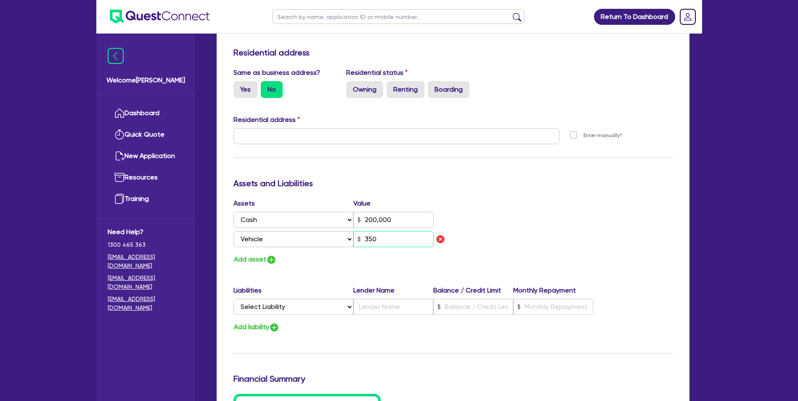
type input "0"
type input "0478 325 656"
type input "200,000"
type input "3,500"
type input "0"
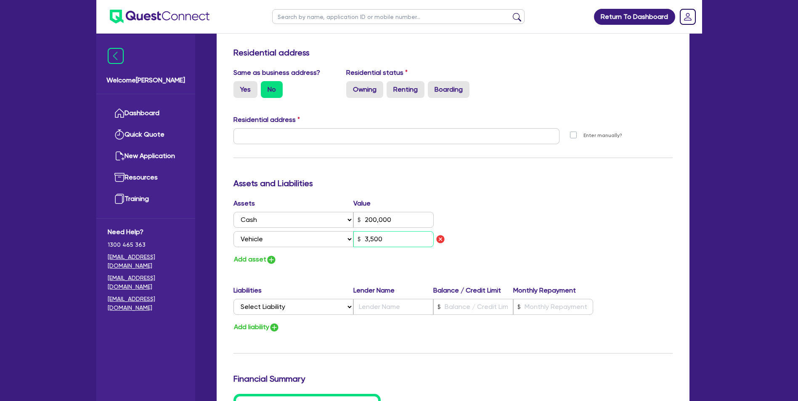
type input "0478 325 656"
type input "200,000"
type input "35,000"
click at [588, 242] on div "Assets Value Select Asset Cash Property Investment property Vehicle Truck Trail…" at bounding box center [453, 232] width 452 height 67
click at [262, 262] on button "Add asset" at bounding box center [255, 259] width 43 height 11
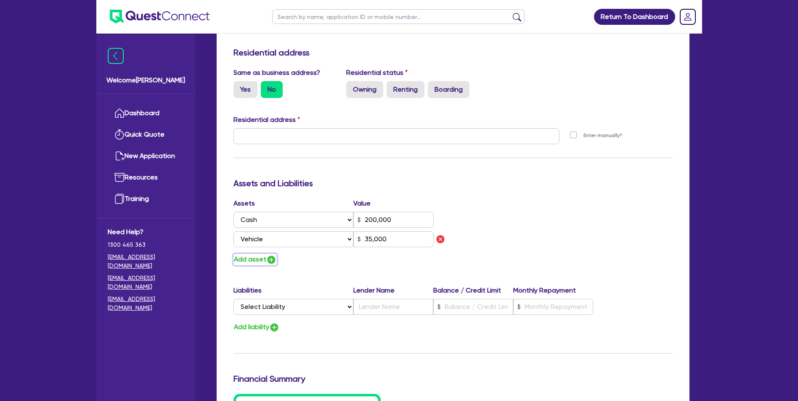
type input "0"
type input "0478 325 656"
type input "200,000"
type input "35,000"
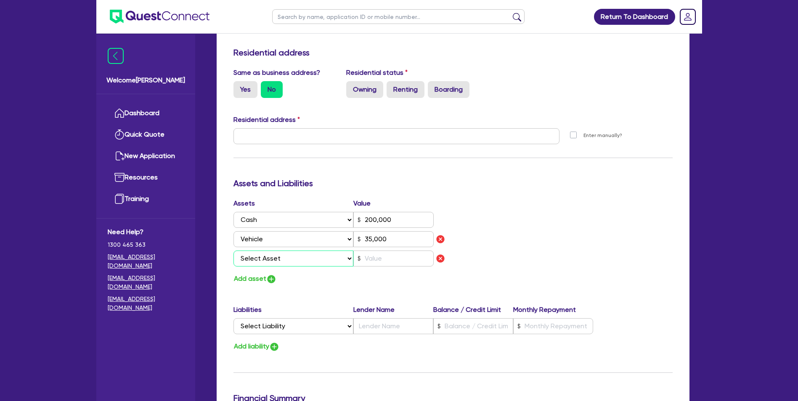
click at [272, 257] on select "Select Asset Cash Property Investment property Vehicle Truck Trailer Equipment …" at bounding box center [294, 259] width 120 height 16
select select "VEHICLE"
click at [234, 251] on select "Select Asset Cash Property Investment property Vehicle Truck Trailer Equipment …" at bounding box center [294, 259] width 120 height 16
type input "0"
type input "0478 325 656"
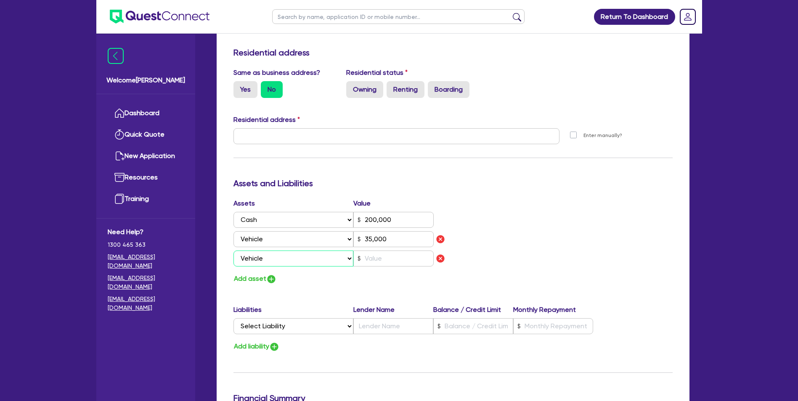
type input "200,000"
type input "35,000"
click at [412, 259] on input "text" at bounding box center [394, 259] width 80 height 16
type input "0"
type input "0478 325 656"
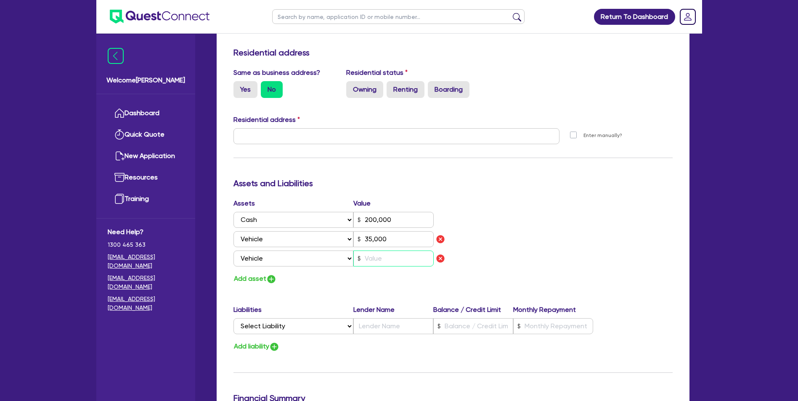
type input "200,000"
type input "35,000"
type input "2"
type input "0"
type input "0478 325 656"
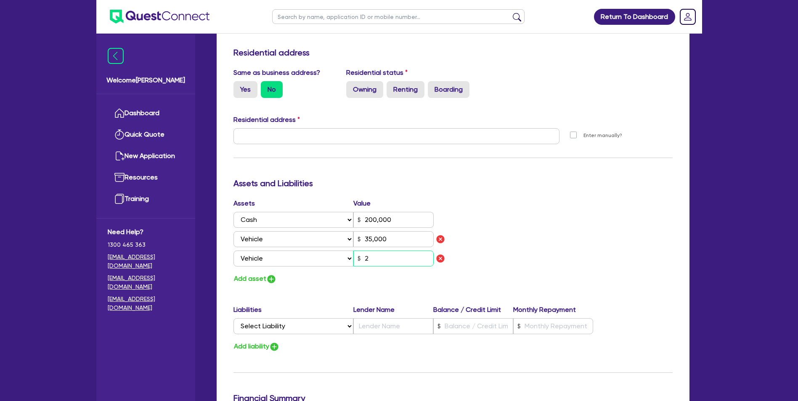
type input "200,000"
type input "35,000"
type input "20"
type input "0"
type input "0478 325 656"
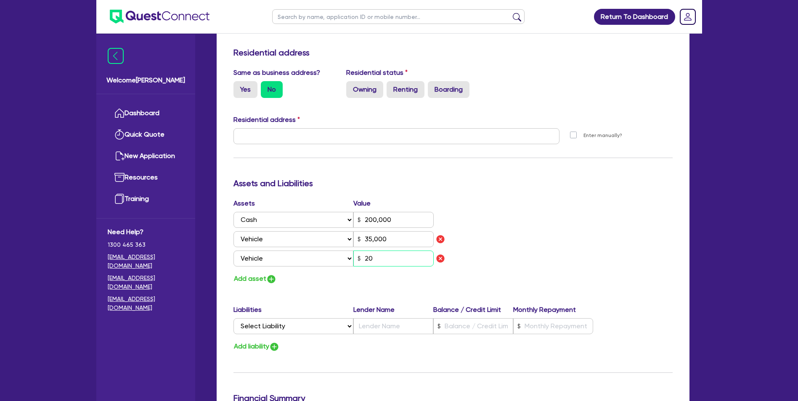
type input "200,000"
type input "35,000"
type input "200"
type input "0"
type input "0478 325 656"
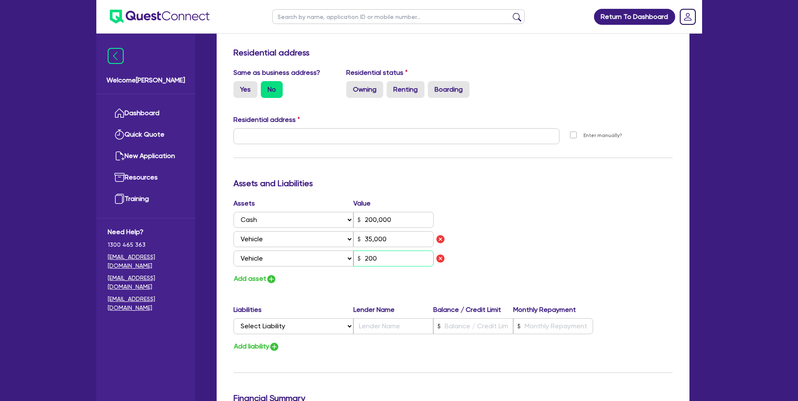
type input "200,000"
type input "35,000"
type input "2,000"
type input "0"
type input "0478 325 656"
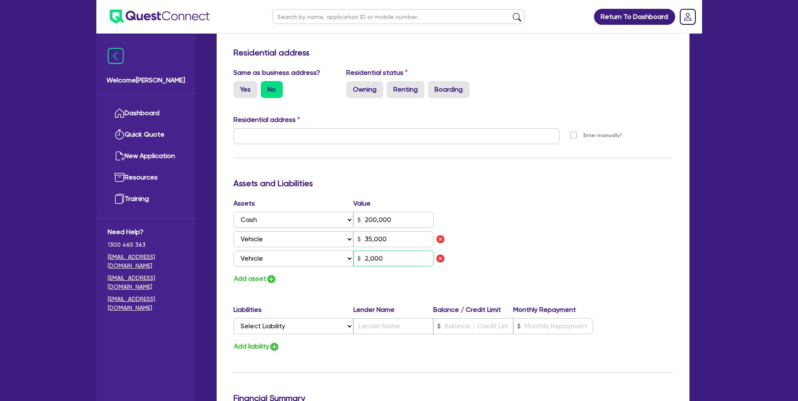
type input "200,000"
type input "35,000"
type input "20,000"
click at [570, 236] on div "Assets Value Select Asset Cash Property Investment property Vehicle Truck Trail…" at bounding box center [453, 242] width 452 height 86
click at [256, 281] on button "Add asset" at bounding box center [255, 279] width 43 height 11
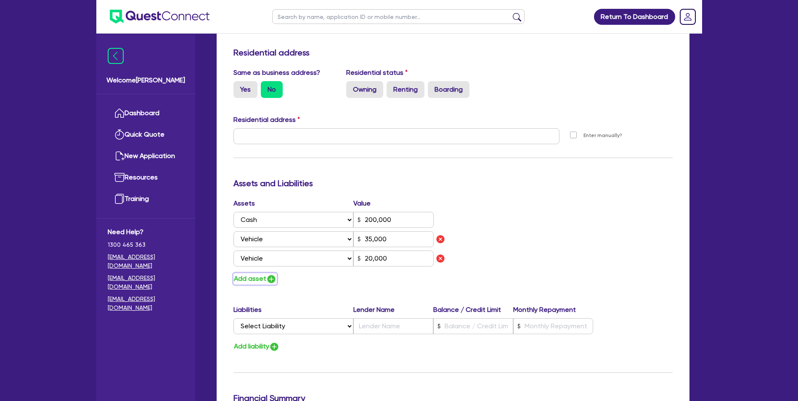
type input "0"
type input "0478 325 656"
type input "200,000"
type input "35,000"
type input "20,000"
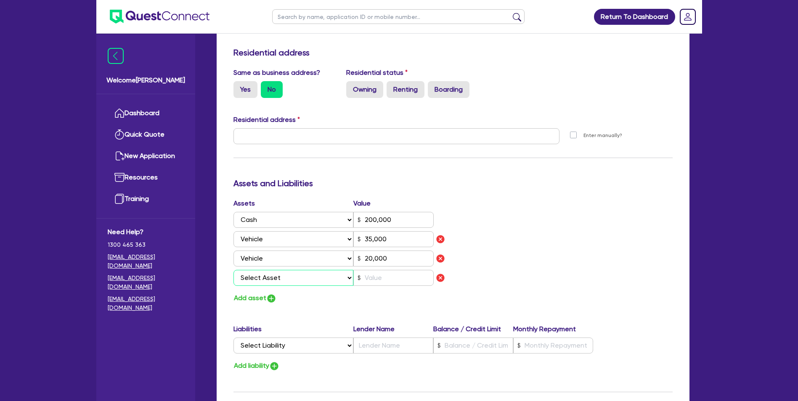
click at [259, 279] on select "Select Asset Cash Property Investment property Vehicle Truck Trailer Equipment …" at bounding box center [294, 278] width 120 height 16
select select "EQUIPMENT"
click at [234, 270] on select "Select Asset Cash Property Investment property Vehicle Truck Trailer Equipment …" at bounding box center [294, 278] width 120 height 16
type input "0"
type input "0478 325 656"
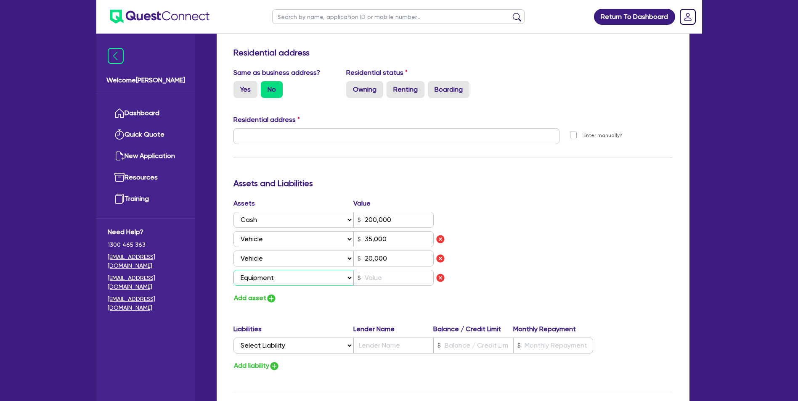
type input "200,000"
type input "35,000"
click at [392, 281] on input "text" at bounding box center [394, 278] width 80 height 16
click at [537, 256] on div "Assets Value Select Asset Cash Property Investment property Vehicle Truck Trail…" at bounding box center [453, 252] width 452 height 106
click at [257, 298] on button "Add asset" at bounding box center [255, 298] width 43 height 11
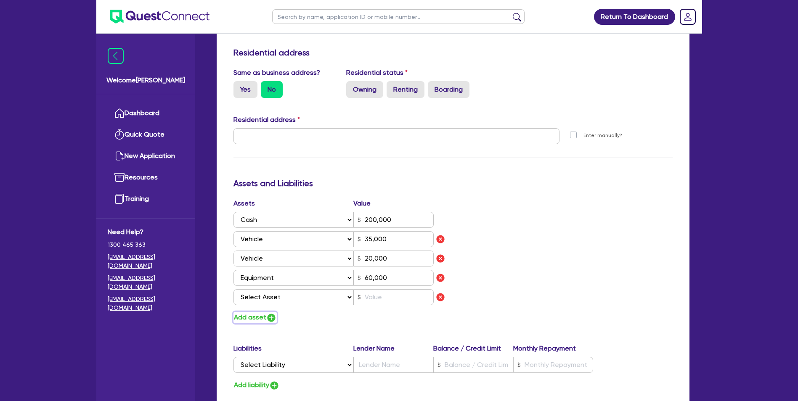
drag, startPoint x: 265, startPoint y: 319, endPoint x: 326, endPoint y: 309, distance: 61.4
click at [353, 318] on div "Add asset" at bounding box center [340, 317] width 226 height 11
click at [325, 299] on select "Select Asset Cash Property Investment property Vehicle Truck Trailer Equipment …" at bounding box center [294, 298] width 120 height 16
click at [320, 300] on select "Select Asset Cash Property Investment property Vehicle Truck Trailer Equipment …" at bounding box center [294, 298] width 120 height 16
click at [320, 299] on select "Select Asset Cash Property Investment property Vehicle Truck Trailer Equipment …" at bounding box center [294, 298] width 120 height 16
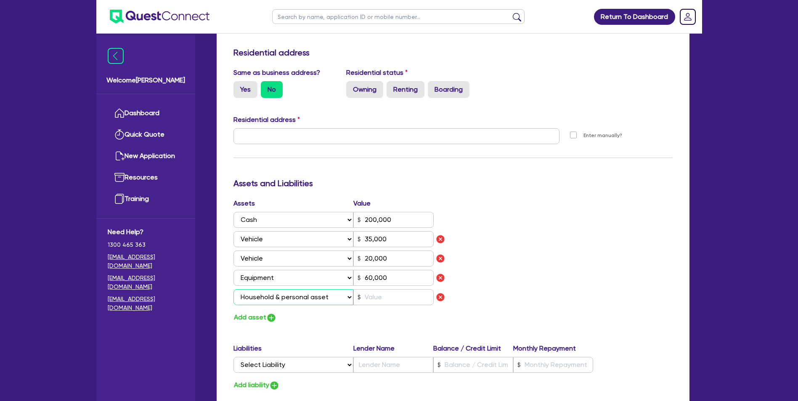
click at [234, 290] on select "Select Asset Cash Property Investment property Vehicle Truck Trailer Equipment …" at bounding box center [294, 298] width 120 height 16
click at [385, 301] on input "text" at bounding box center [394, 298] width 80 height 16
click at [567, 256] on div "Assets Value Select Asset Cash Property Investment property Vehicle Truck Trail…" at bounding box center [453, 261] width 452 height 125
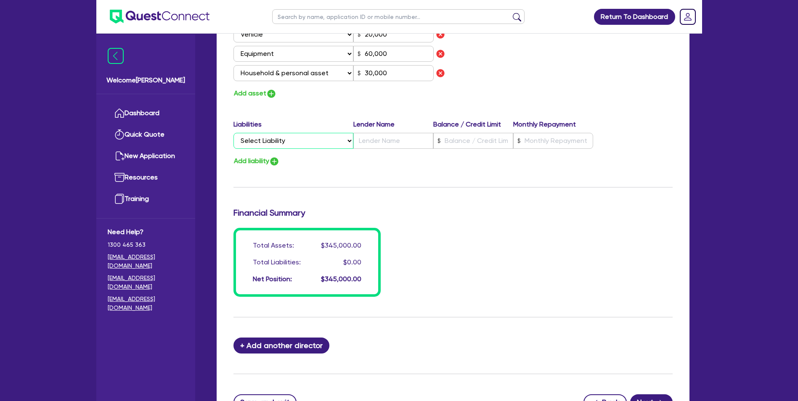
click at [289, 137] on select "Select Liability Credit card Mortgage Investment property loan Vehicle loan Tru…" at bounding box center [294, 141] width 120 height 16
click at [234, 133] on select "Select Liability Credit card Mortgage Investment property loan Vehicle loan Tru…" at bounding box center [294, 141] width 120 height 16
click at [372, 139] on input "text" at bounding box center [394, 141] width 80 height 16
click at [542, 136] on input "text" at bounding box center [553, 141] width 80 height 16
click at [489, 151] on div "Liabilities Lender Name Balance / Credit Limit Monthly Repayment Select Liabili…" at bounding box center [453, 136] width 452 height 33
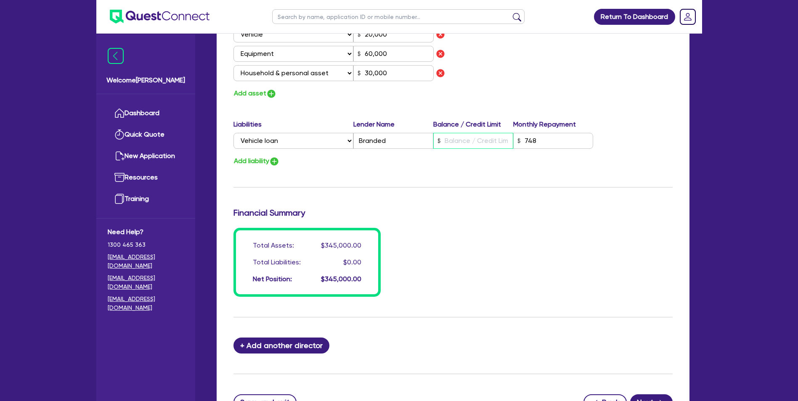
click at [489, 140] on input "text" at bounding box center [473, 141] width 80 height 16
click at [555, 64] on div "Assets Value Select Asset Cash Property Investment property Vehicle Truck Trail…" at bounding box center [453, 36] width 452 height 125
click at [622, 209] on h3 "Financial Summary" at bounding box center [453, 213] width 439 height 10
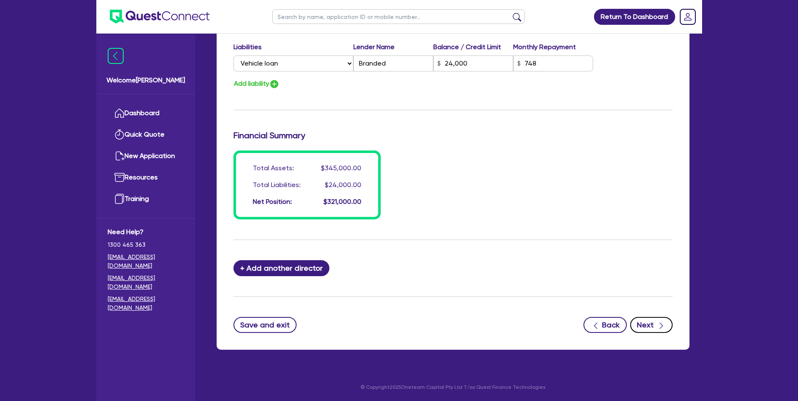
click at [650, 323] on button "Next" at bounding box center [651, 325] width 43 height 16
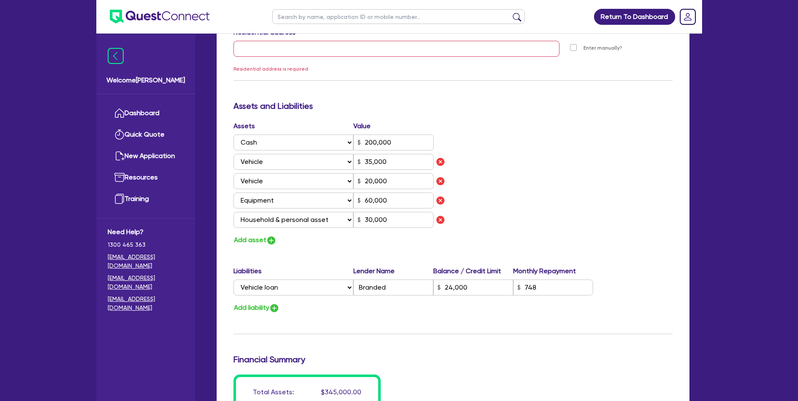
scroll to position [223, 0]
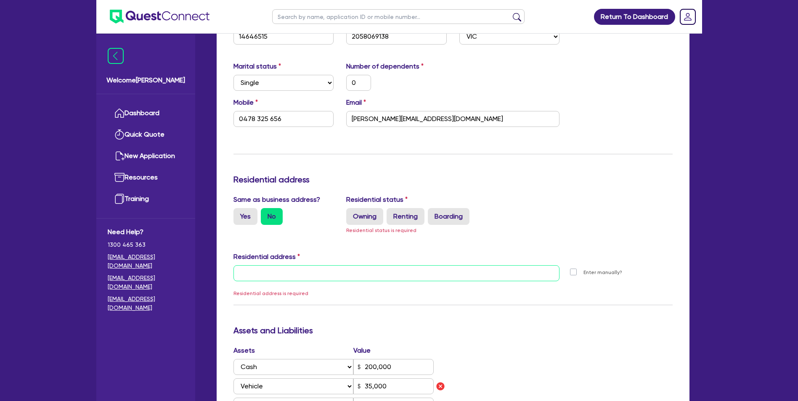
click at [352, 271] on input "text" at bounding box center [397, 274] width 327 height 16
click at [408, 216] on label "Renting" at bounding box center [406, 216] width 38 height 17
click at [392, 214] on input "Renting" at bounding box center [389, 210] width 5 height 5
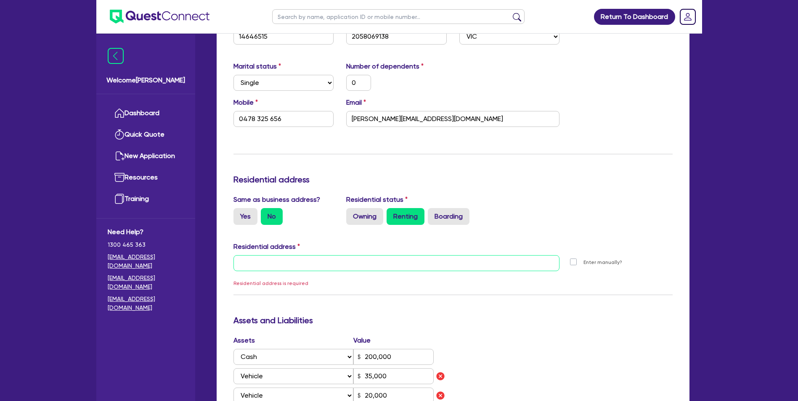
click at [288, 259] on input "text" at bounding box center [397, 263] width 327 height 16
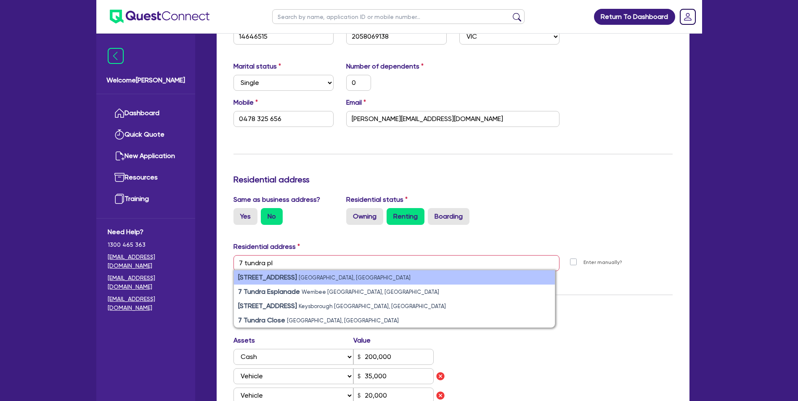
click at [372, 282] on li "[STREET_ADDRESS]" at bounding box center [394, 278] width 321 height 14
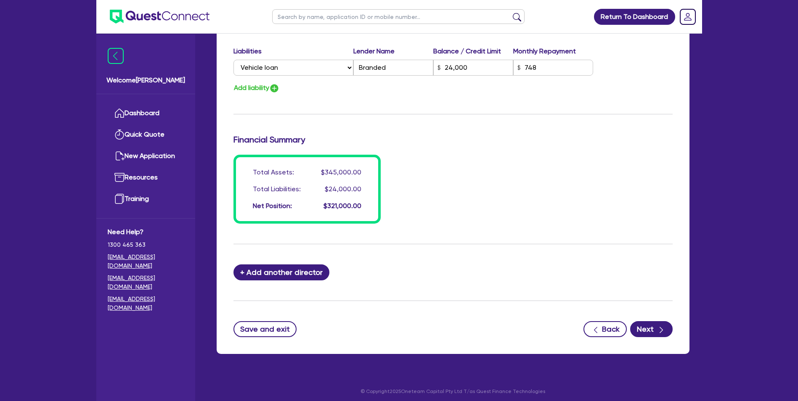
scroll to position [652, 0]
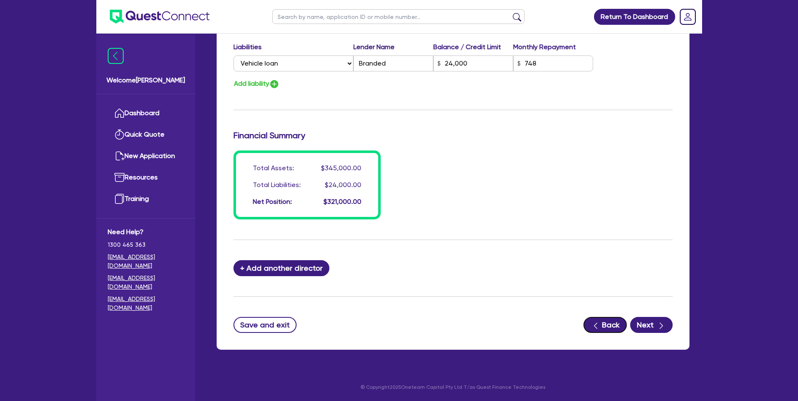
click at [595, 327] on icon "button" at bounding box center [596, 326] width 8 height 8
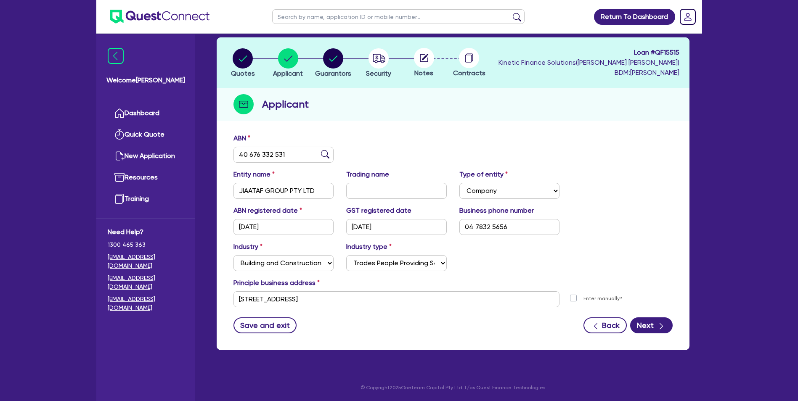
scroll to position [39, 0]
drag, startPoint x: 541, startPoint y: 226, endPoint x: 477, endPoint y: 229, distance: 63.6
click at [477, 229] on input "04 7832 5656" at bounding box center [510, 227] width 101 height 16
drag, startPoint x: 532, startPoint y: 229, endPoint x: 375, endPoint y: 232, distance: 157.4
click at [375, 232] on div "ABN registered date [DATE] GST registered date [DATE] Business phone number [PH…" at bounding box center [453, 223] width 452 height 36
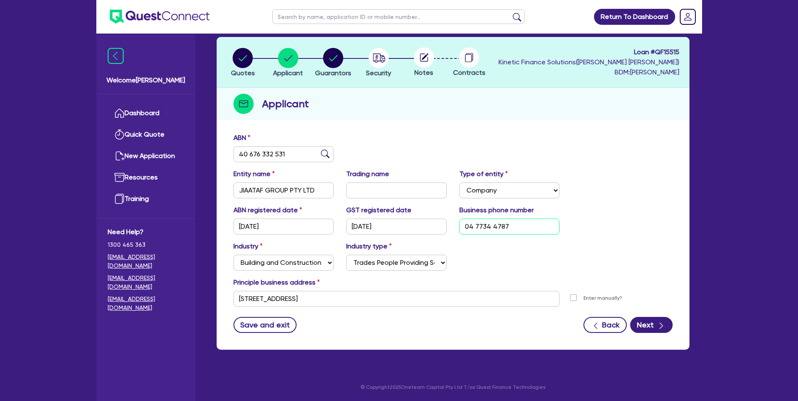
click at [480, 231] on input "04 7734 4787" at bounding box center [510, 227] width 101 height 16
click at [513, 253] on div "Industry Select Accomodation & Food Services Administrative & Support Services …" at bounding box center [453, 260] width 452 height 36
click at [652, 326] on button "Next" at bounding box center [651, 325] width 43 height 16
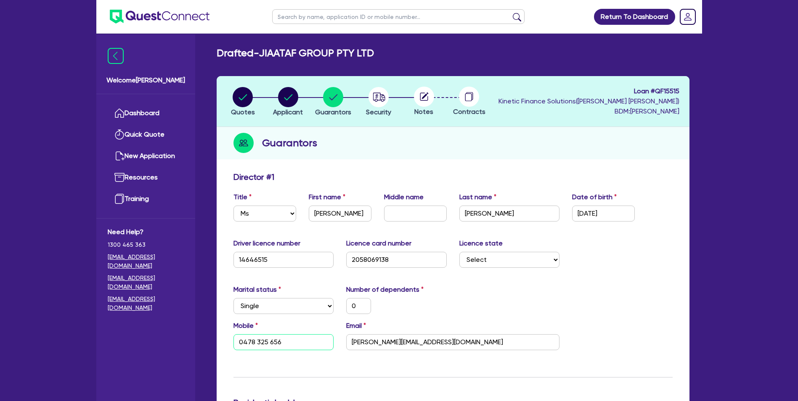
click at [310, 342] on input "0478 325 656" at bounding box center [284, 343] width 101 height 16
paste input "7 344 787"
click at [476, 319] on div "Marital status Select [DEMOGRAPHIC_DATA] Married De Facto / Partner Number of d…" at bounding box center [453, 303] width 452 height 36
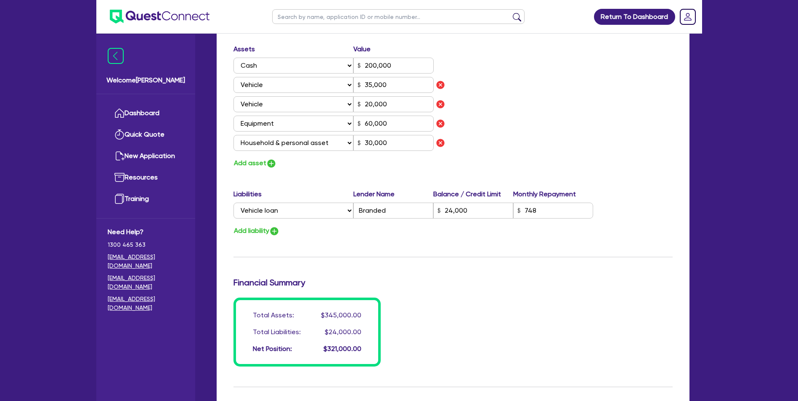
scroll to position [652, 0]
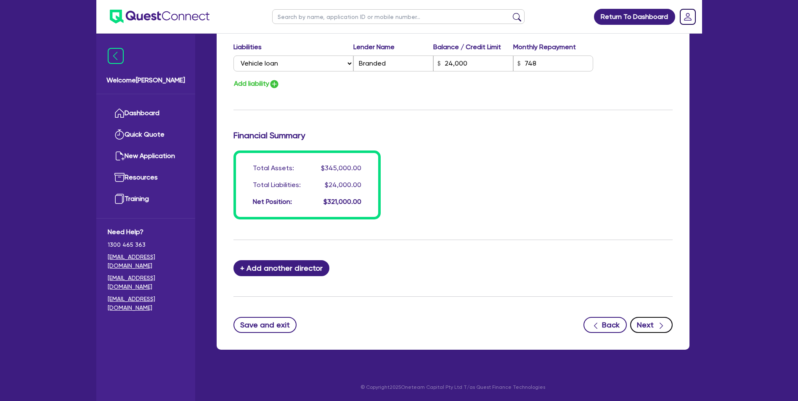
click at [654, 322] on button "Next" at bounding box center [651, 325] width 43 height 16
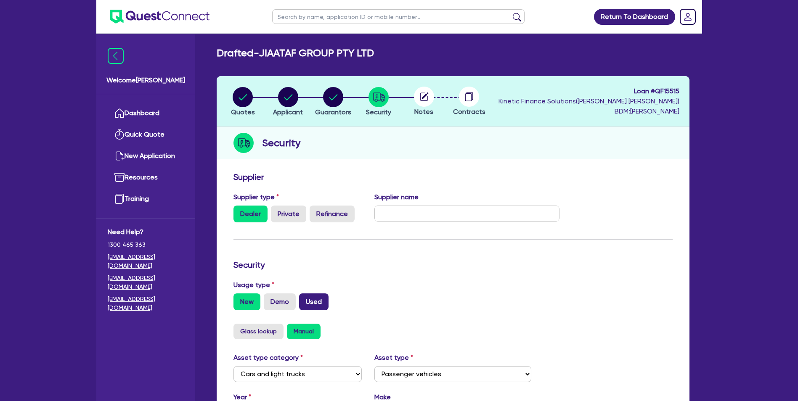
click at [308, 299] on label "Used" at bounding box center [313, 302] width 29 height 17
click at [305, 299] on input "Used" at bounding box center [301, 296] width 5 height 5
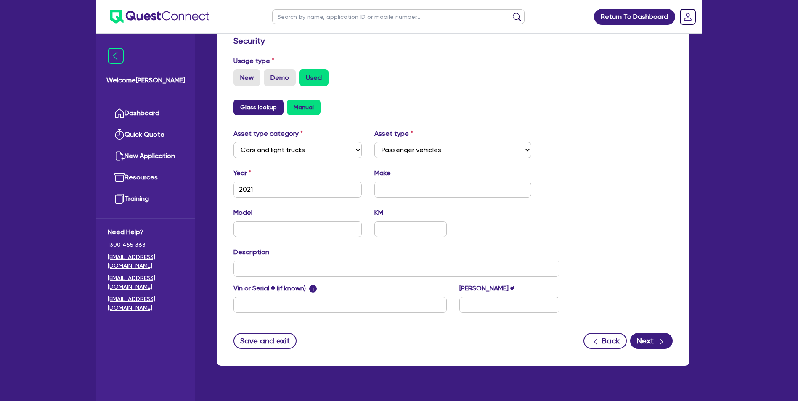
click at [276, 106] on button "Glass lookup" at bounding box center [259, 108] width 50 height 16
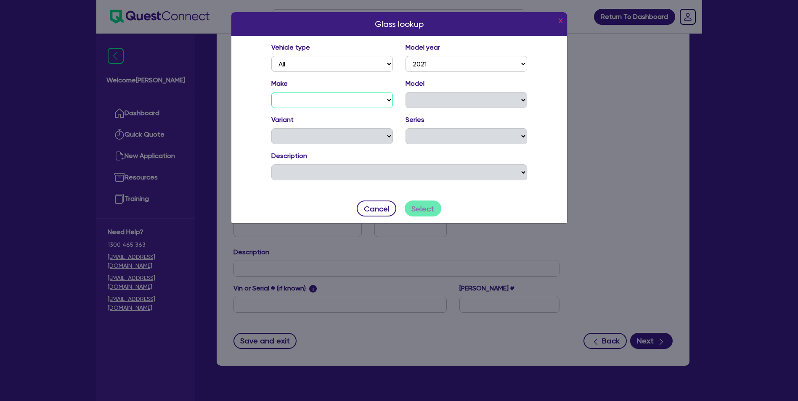
click at [303, 101] on select "ABARTH ALFA ROMEO ALPINE ASTON [PERSON_NAME] AUDI BENTLEY BMW ALPINA BMW BYD CA…" at bounding box center [332, 100] width 122 height 16
click at [450, 92] on div "Model CAMARO CORVETTE SILVERADO" at bounding box center [466, 93] width 134 height 29
click at [448, 98] on select "CAMARO CORVETTE SILVERADO" at bounding box center [467, 100] width 122 height 16
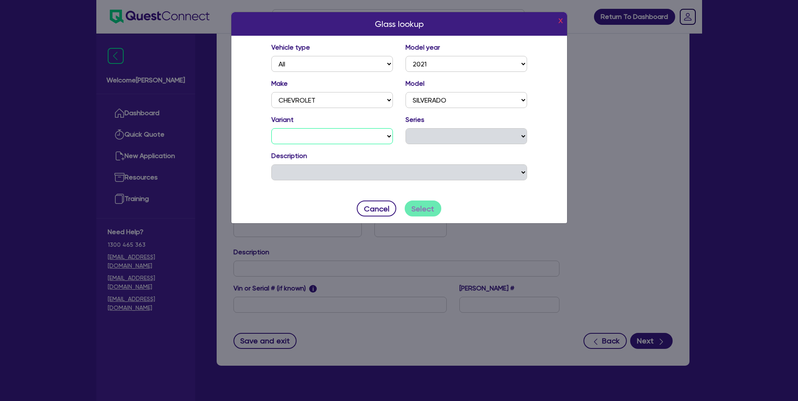
click at [348, 138] on select "1500 LT TRAIL BOSS 1500 LTZ PREMIUM EDITION 1500 LTZ PREMIUM TECH PACK 2500 WT …" at bounding box center [332, 136] width 122 height 16
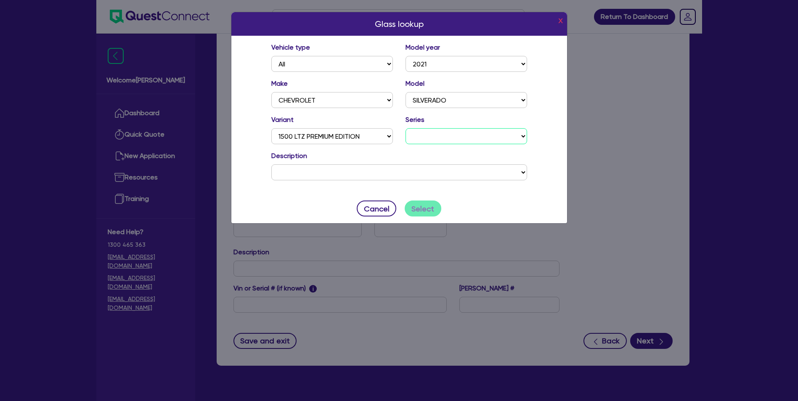
click at [450, 140] on select "MY20 MY21" at bounding box center [467, 136] width 122 height 16
click at [442, 173] on select "CHEVROLET SILVERADO 1500 LTZ PREMIUM EDITION MY21 CREW CAB UTILITY V8 6162 cc D…" at bounding box center [399, 173] width 256 height 16
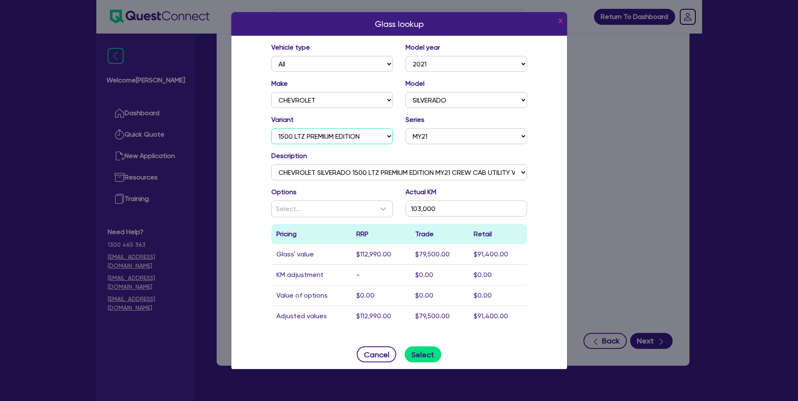
click at [352, 138] on select "1500 LT TRAIL BOSS 1500 LTZ PREMIUM EDITION 1500 LTZ PREMIUM TECH PACK 2500 WT …" at bounding box center [332, 136] width 122 height 16
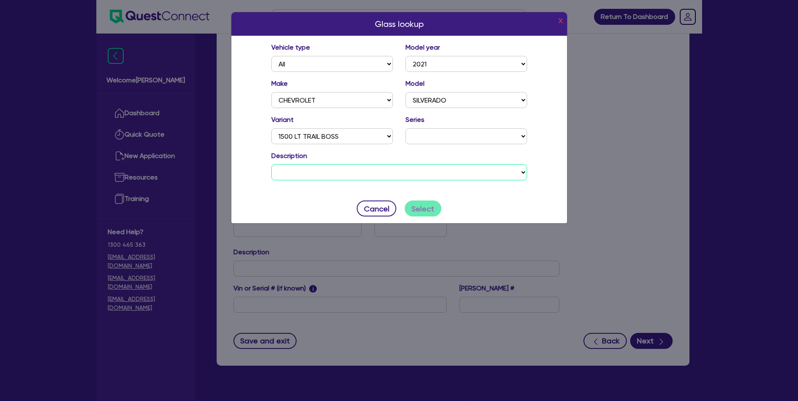
click at [413, 173] on select "CHEVROLET SILVERADO 1500 LT TRAIL BOSS MY21 CREW CAB UTILITY V8 6162 cc DIRFI 1…" at bounding box center [399, 173] width 256 height 16
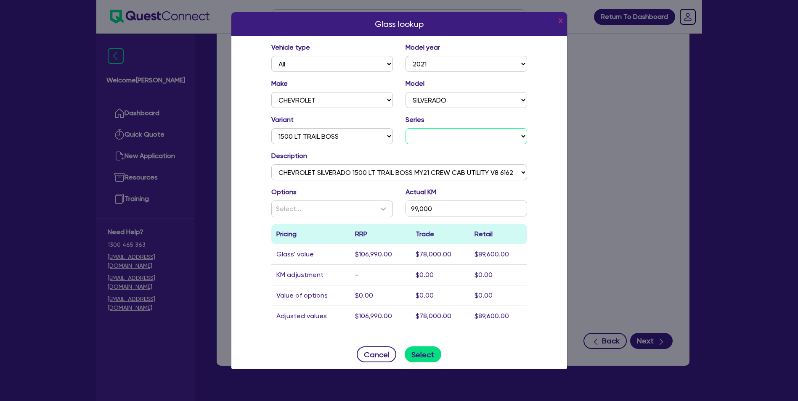
click at [444, 141] on select "MY21 T1 MY21.5" at bounding box center [467, 136] width 122 height 16
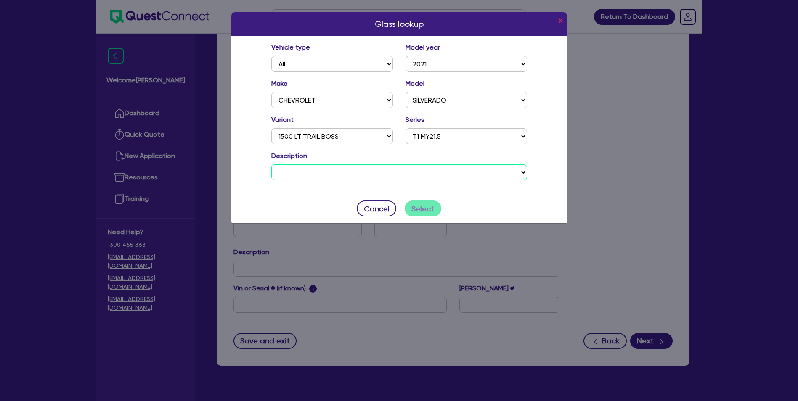
click at [453, 168] on select "CHEVROLET SILVERADO 1500 LT TRAIL BOSS T1 MY21.5 CREW CAB UTILITY V8 6162 cc DI…" at bounding box center [399, 173] width 256 height 16
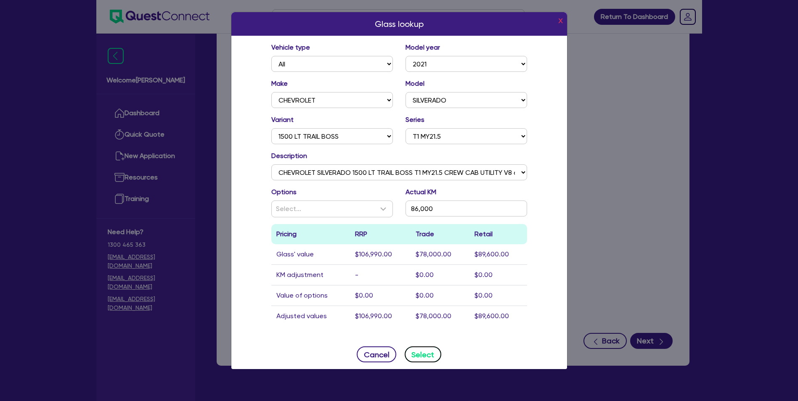
click at [420, 351] on button "Select" at bounding box center [423, 355] width 37 height 16
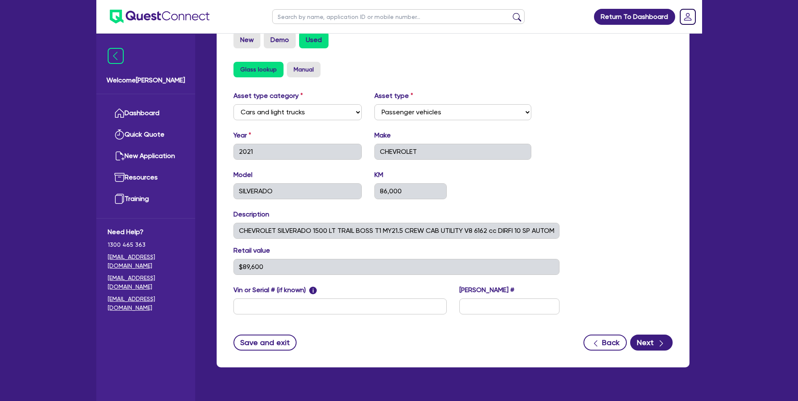
scroll to position [280, 0]
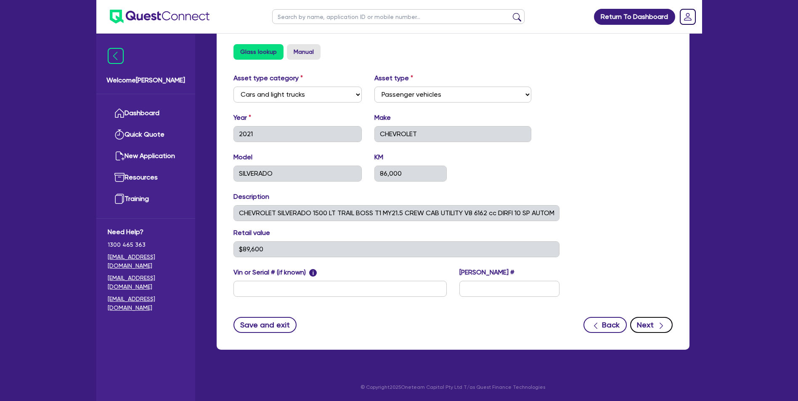
click at [662, 322] on icon "button" at bounding box center [661, 326] width 8 height 8
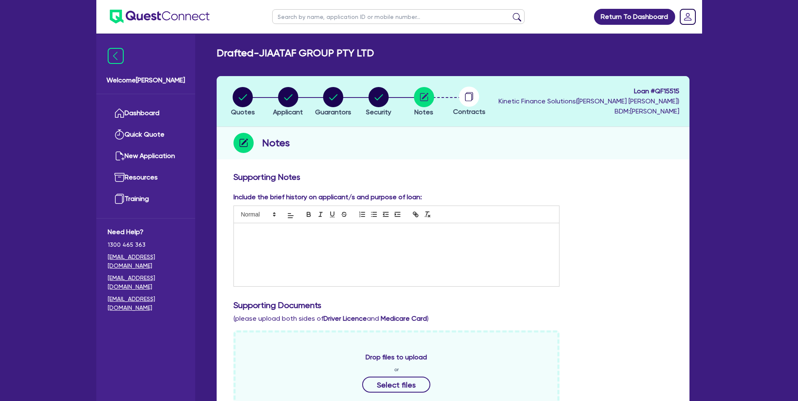
click at [290, 250] on div at bounding box center [397, 254] width 326 height 63
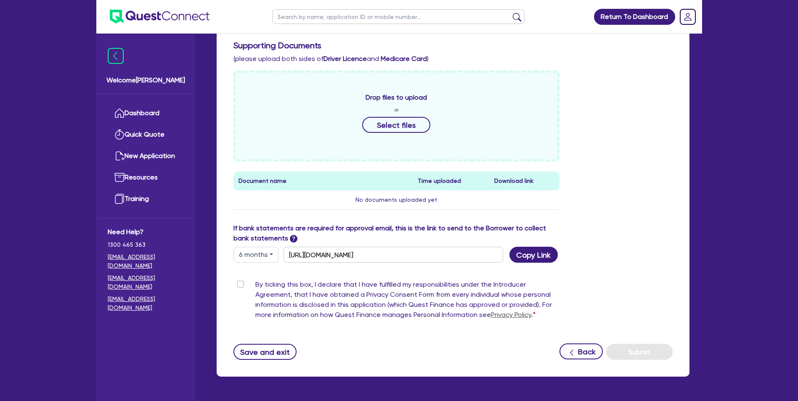
scroll to position [287, 0]
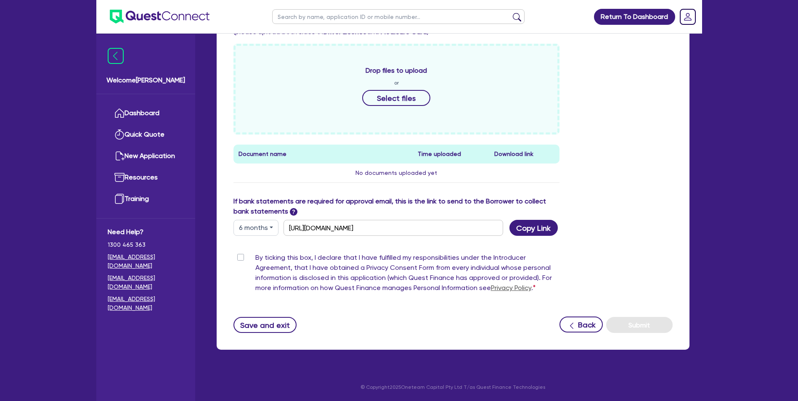
click at [255, 259] on label "By ticking this box, I declare that I have fulfilled my responsibilities under …" at bounding box center [407, 275] width 305 height 44
click at [240, 259] on input "By ticking this box, I declare that I have fulfilled my responsibilities under …" at bounding box center [237, 257] width 7 height 8
click at [528, 227] on button "Copy Link" at bounding box center [534, 228] width 48 height 16
click at [663, 174] on div "Drop files to upload or Select files Document name Time uploaded Download link …" at bounding box center [453, 120] width 452 height 153
click at [261, 230] on button "6 months" at bounding box center [256, 228] width 45 height 16
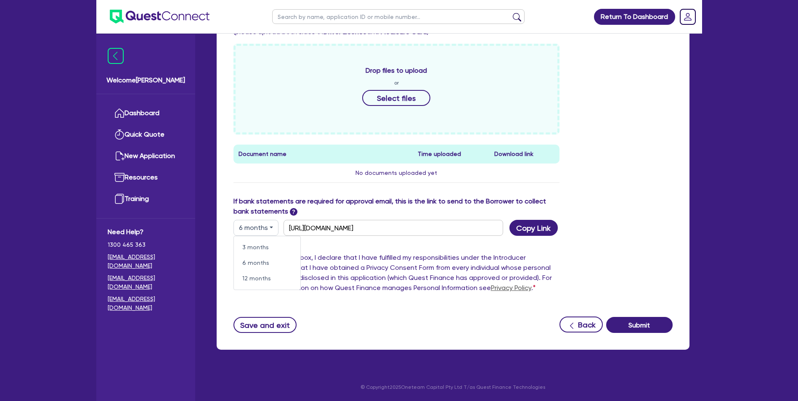
click at [261, 230] on button "6 months" at bounding box center [256, 228] width 45 height 16
click at [650, 215] on div "If bank statements are required for approval email, this is the link to send to…" at bounding box center [453, 217] width 452 height 40
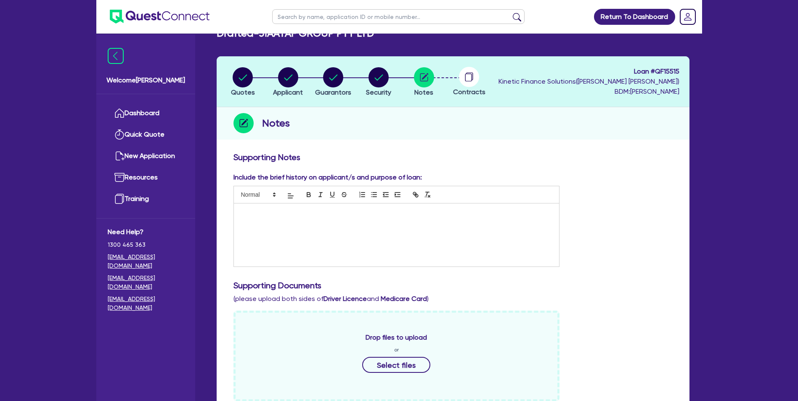
scroll to position [0, 0]
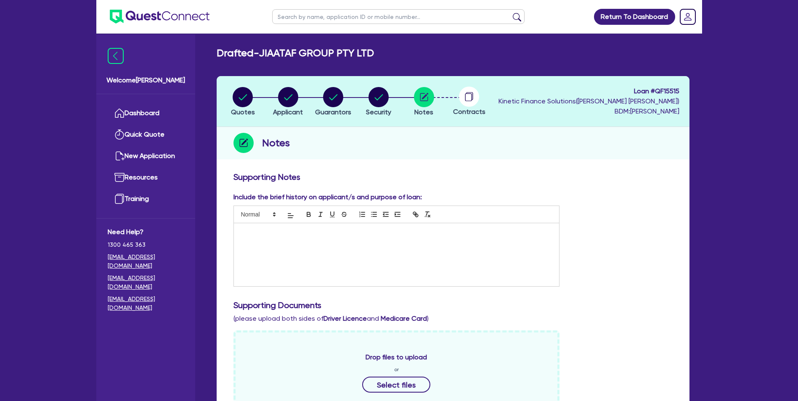
click at [378, 270] on div at bounding box center [397, 254] width 326 height 63
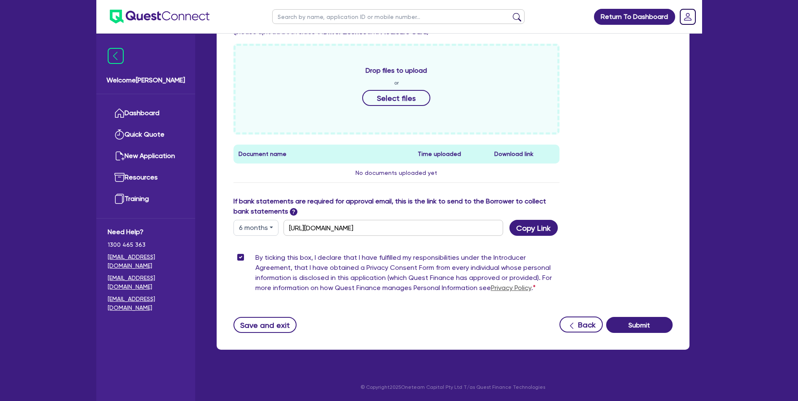
scroll to position [63, 0]
